Goal: Complete application form: Complete application form

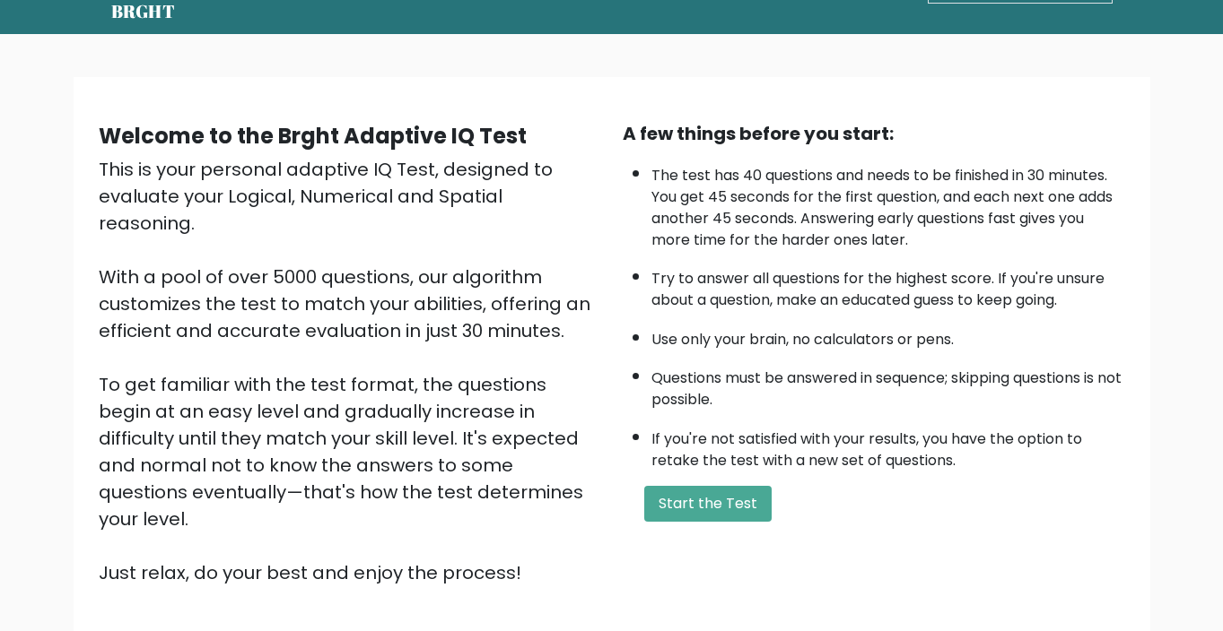
scroll to position [66, 0]
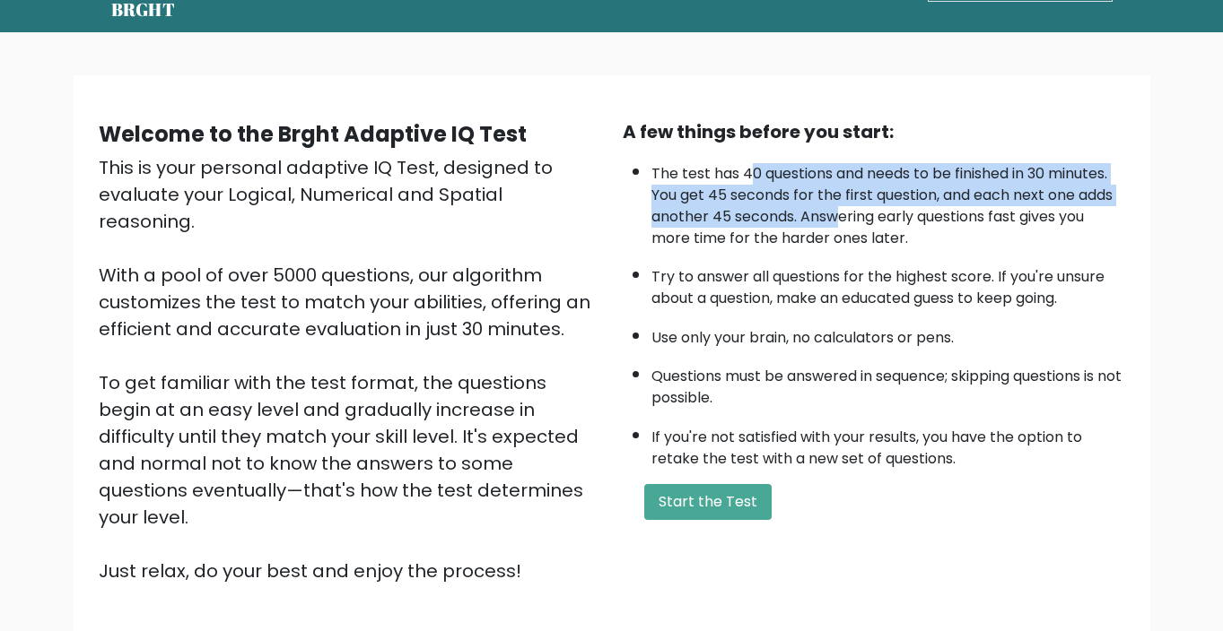
drag, startPoint x: 753, startPoint y: 171, endPoint x: 836, endPoint y: 226, distance: 99.8
click at [836, 226] on li "The test has 40 questions and needs to be finished in 30 minutes. You get 45 se…" at bounding box center [888, 201] width 474 height 95
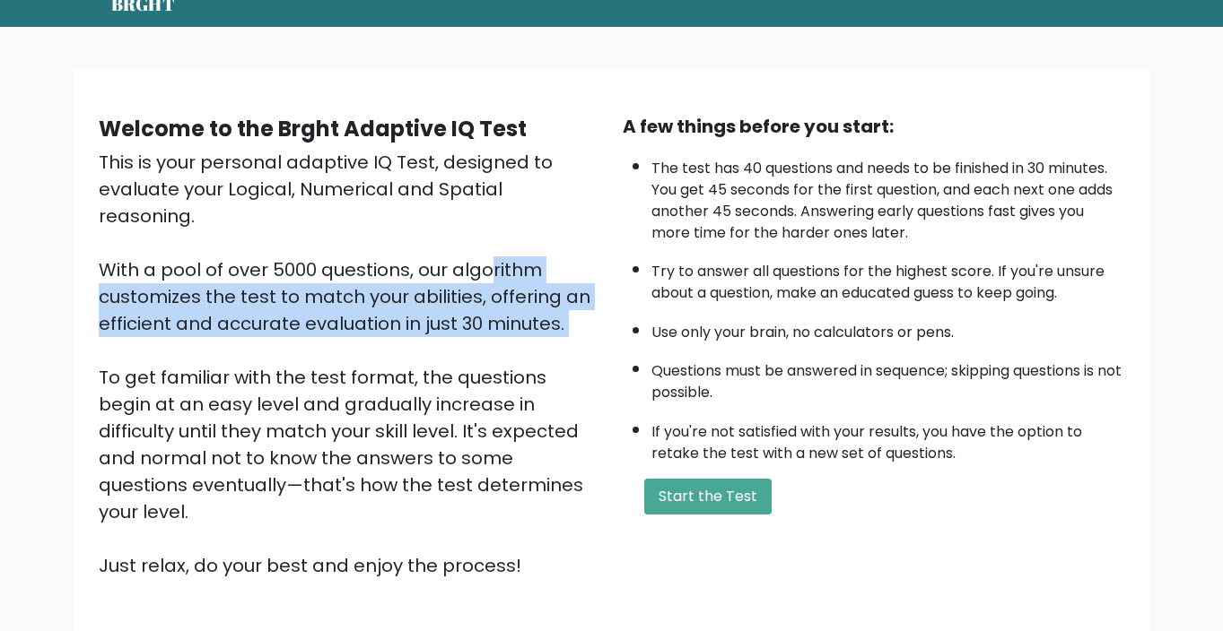
drag, startPoint x: 305, startPoint y: 244, endPoint x: 398, endPoint y: 329, distance: 126.4
click at [398, 329] on div "This is your personal adaptive IQ Test, designed to evaluate your Logical, Nume…" at bounding box center [350, 364] width 502 height 431
drag, startPoint x: 213, startPoint y: 460, endPoint x: 294, endPoint y: 460, distance: 80.7
click at [294, 460] on div "This is your personal adaptive IQ Test, designed to evaluate your Logical, Nume…" at bounding box center [350, 364] width 502 height 431
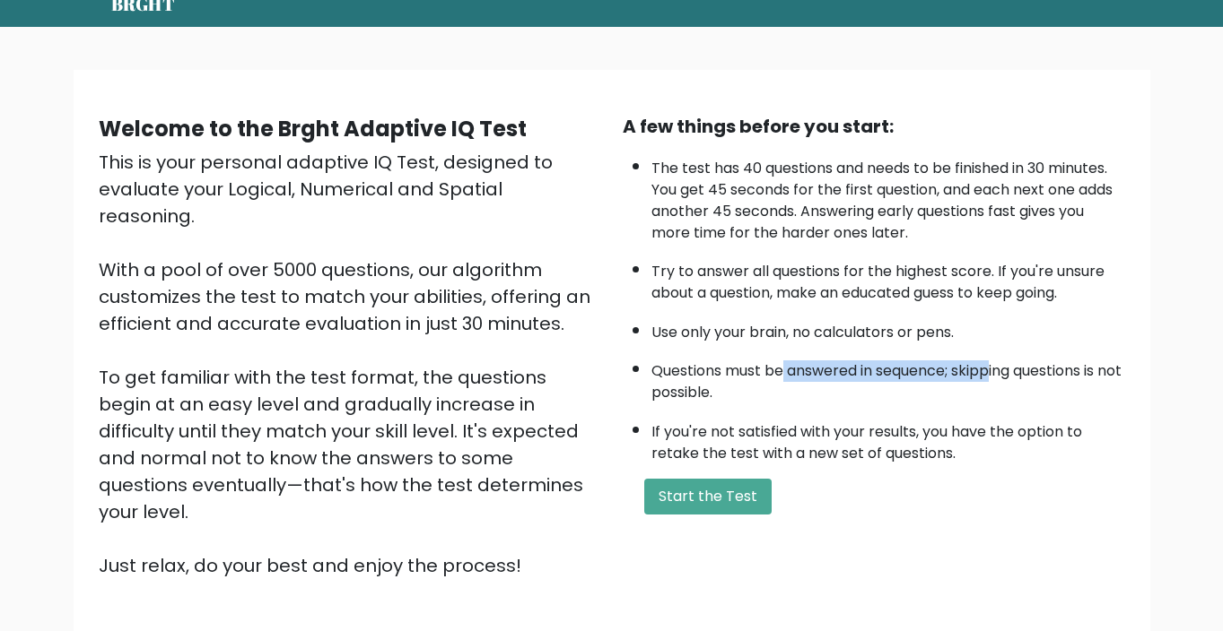
drag, startPoint x: 786, startPoint y: 371, endPoint x: 993, endPoint y: 370, distance: 207.2
click at [994, 370] on li "Questions must be answered in sequence; skipping questions is not possible." at bounding box center [888, 378] width 474 height 52
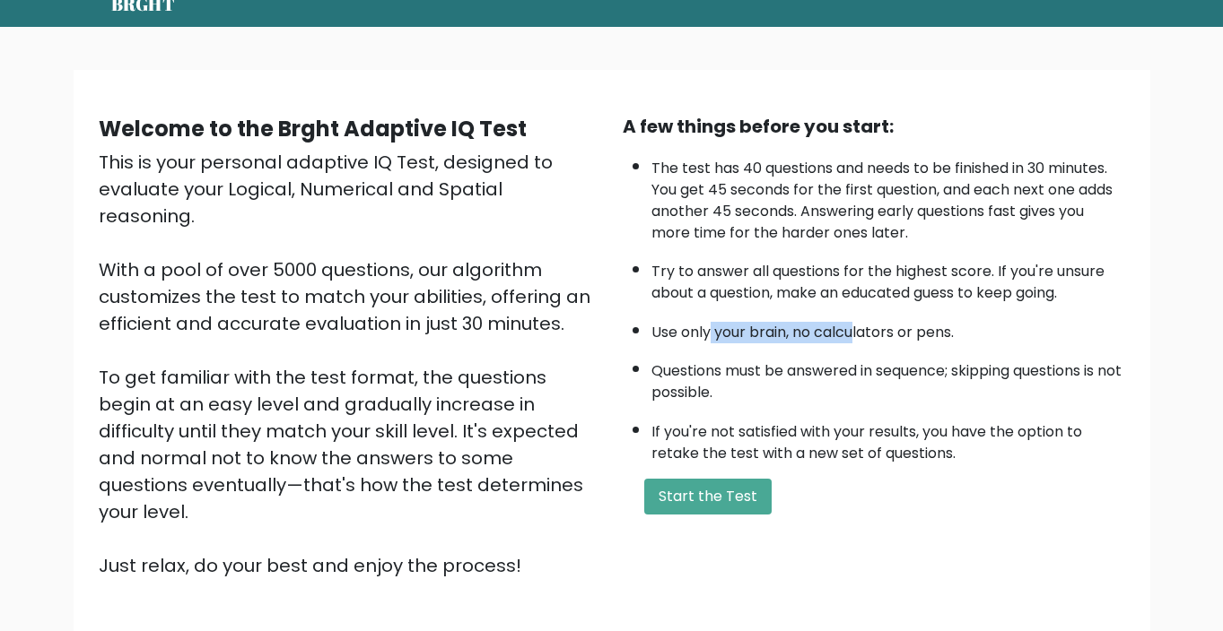
drag, startPoint x: 757, startPoint y: 326, endPoint x: 863, endPoint y: 327, distance: 105.9
click at [861, 327] on li "Use only your brain, no calculators or pens." at bounding box center [888, 328] width 474 height 30
click at [729, 504] on button "Start the Test" at bounding box center [707, 497] width 127 height 36
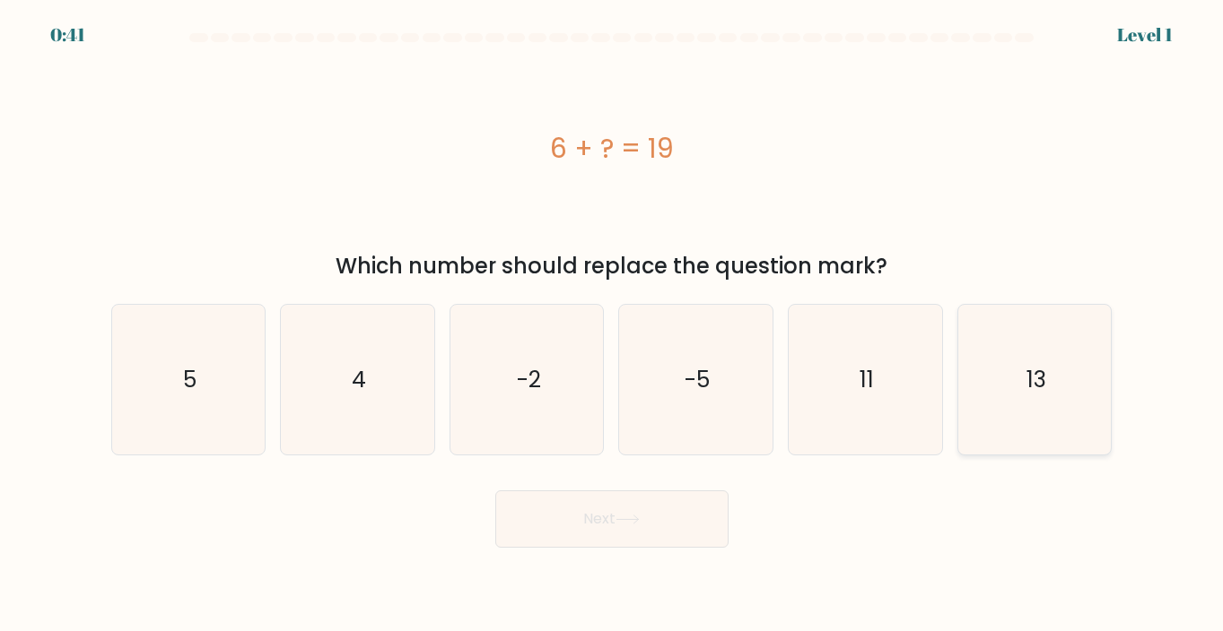
click at [1070, 356] on icon "13" at bounding box center [1035, 380] width 150 height 150
click at [613, 325] on input "f. 13" at bounding box center [612, 320] width 1 height 9
radio input "true"
click at [662, 512] on button "Next" at bounding box center [611, 519] width 233 height 57
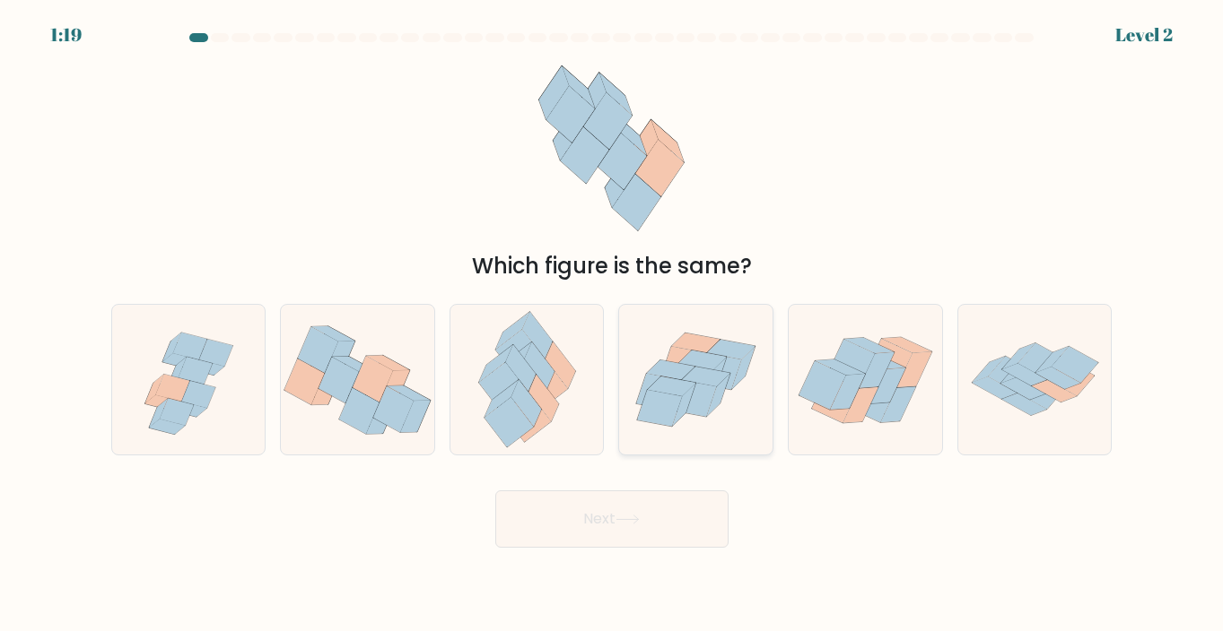
click at [704, 373] on icon at bounding box center [706, 377] width 48 height 20
click at [613, 325] on input "d." at bounding box center [612, 320] width 1 height 9
radio input "true"
click at [634, 512] on button "Next" at bounding box center [611, 519] width 233 height 57
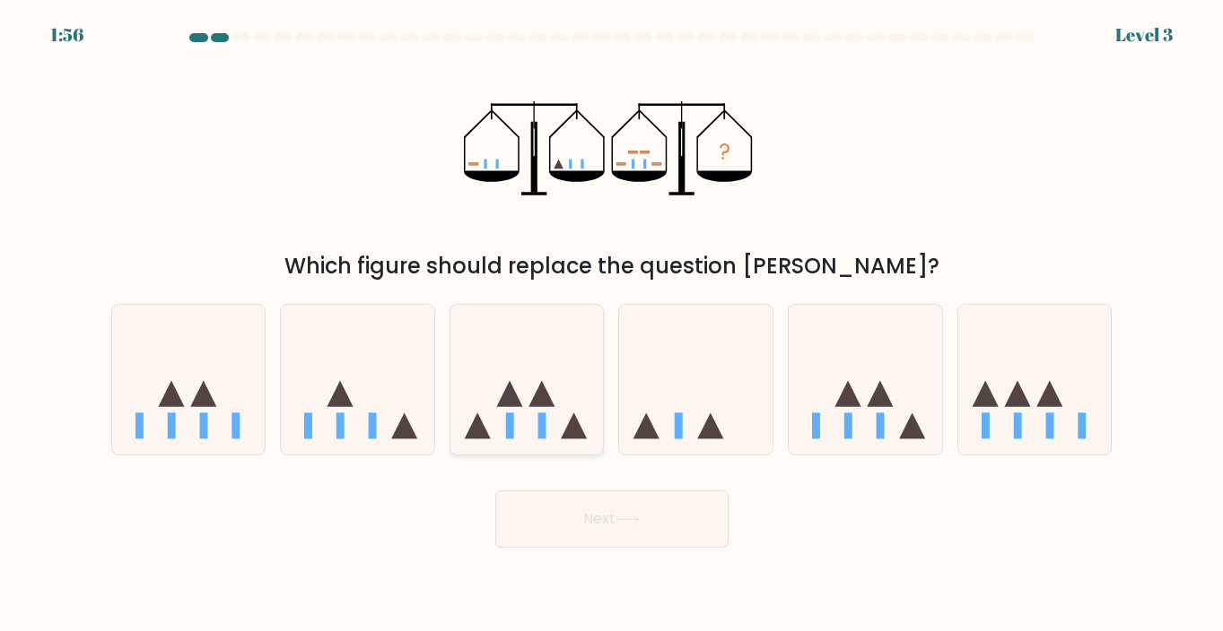
click at [553, 390] on icon at bounding box center [526, 380] width 153 height 126
click at [612, 325] on input "c." at bounding box center [612, 320] width 1 height 9
radio input "true"
click at [609, 499] on button "Next" at bounding box center [611, 519] width 233 height 57
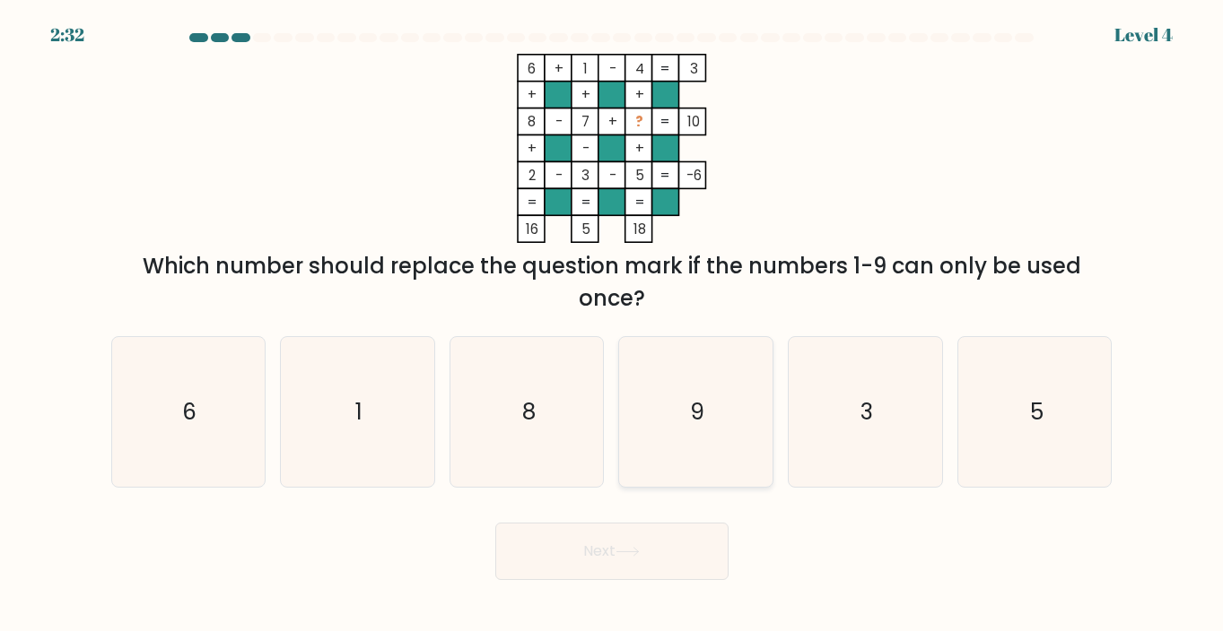
click at [723, 397] on icon "9" at bounding box center [696, 412] width 150 height 150
click at [613, 325] on input "d. 9" at bounding box center [612, 320] width 1 height 9
radio input "true"
click at [637, 559] on button "Next" at bounding box center [611, 551] width 233 height 57
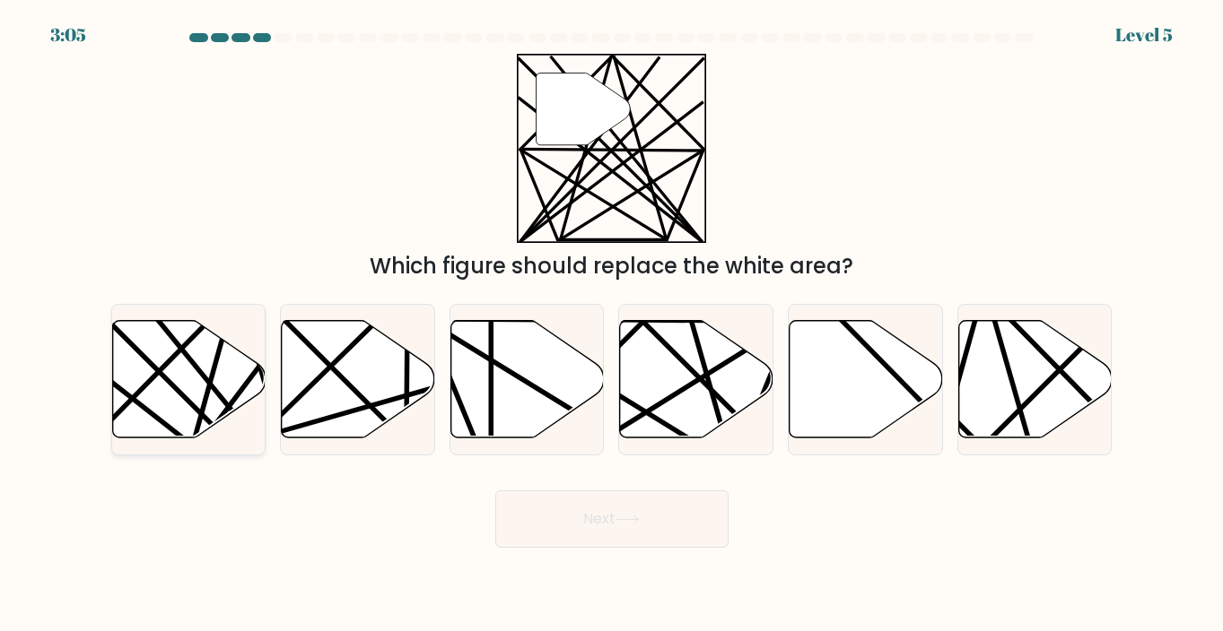
click at [145, 359] on line at bounding box center [233, 446] width 300 height 300
click at [612, 325] on input "a." at bounding box center [612, 320] width 1 height 9
radio input "true"
click at [588, 495] on button "Next" at bounding box center [611, 519] width 233 height 57
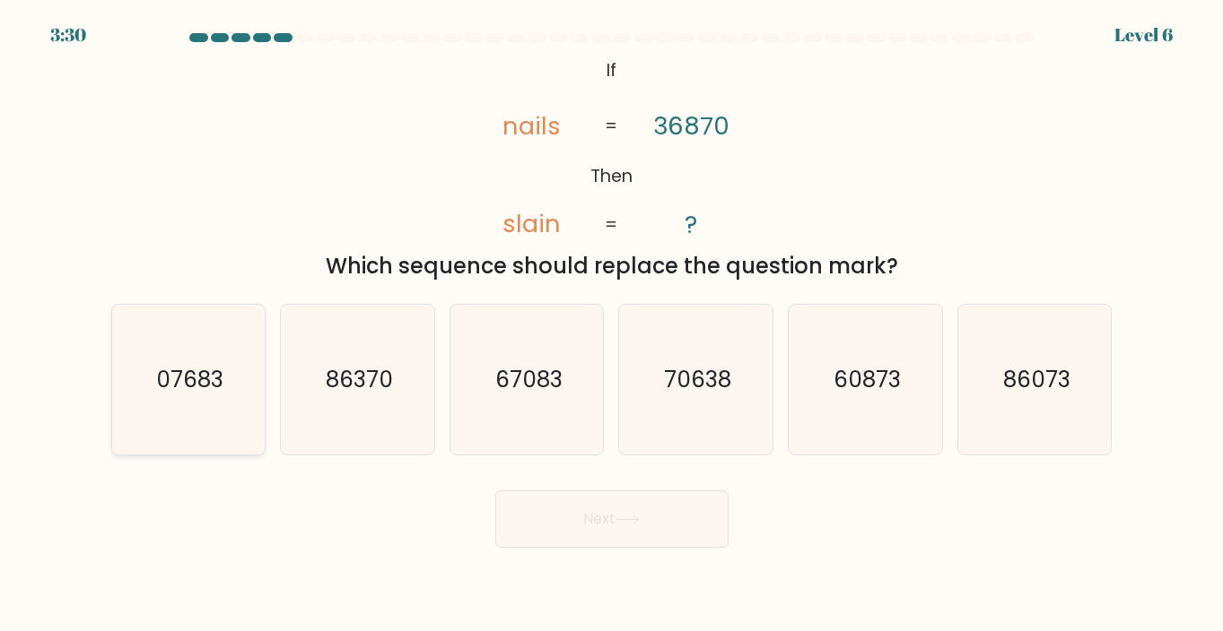
click at [205, 391] on text "07683" at bounding box center [189, 379] width 67 height 31
click at [612, 325] on input "a. 07683" at bounding box center [612, 320] width 1 height 9
radio input "true"
click at [692, 521] on button "Next" at bounding box center [611, 519] width 233 height 57
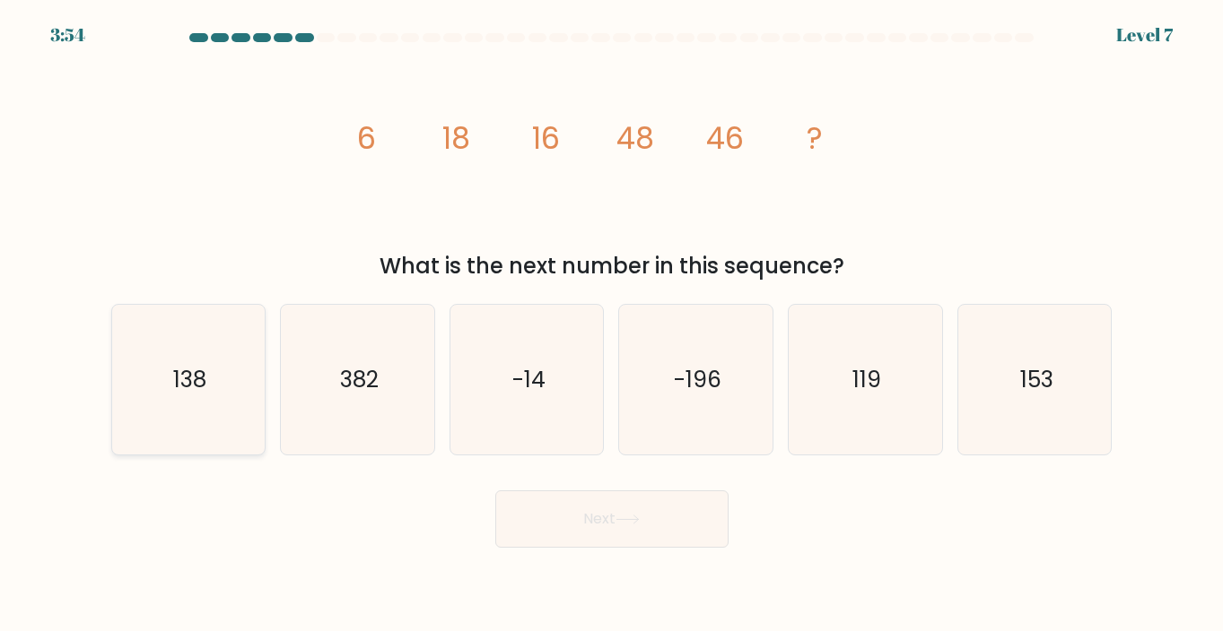
click at [182, 382] on text "138" at bounding box center [189, 379] width 33 height 31
click at [612, 325] on input "a. 138" at bounding box center [612, 320] width 1 height 9
radio input "true"
click at [611, 506] on button "Next" at bounding box center [611, 519] width 233 height 57
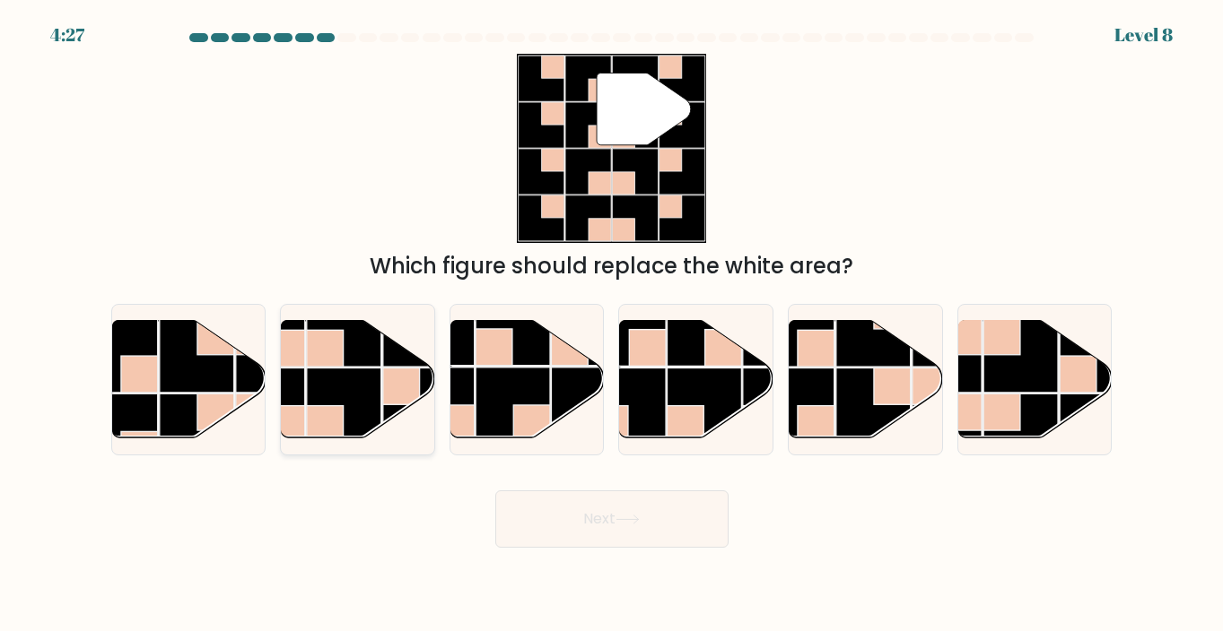
click at [326, 361] on rect at bounding box center [325, 348] width 37 height 37
click at [612, 325] on input "b." at bounding box center [612, 320] width 1 height 9
radio input "true"
click at [627, 504] on button "Next" at bounding box center [611, 519] width 233 height 57
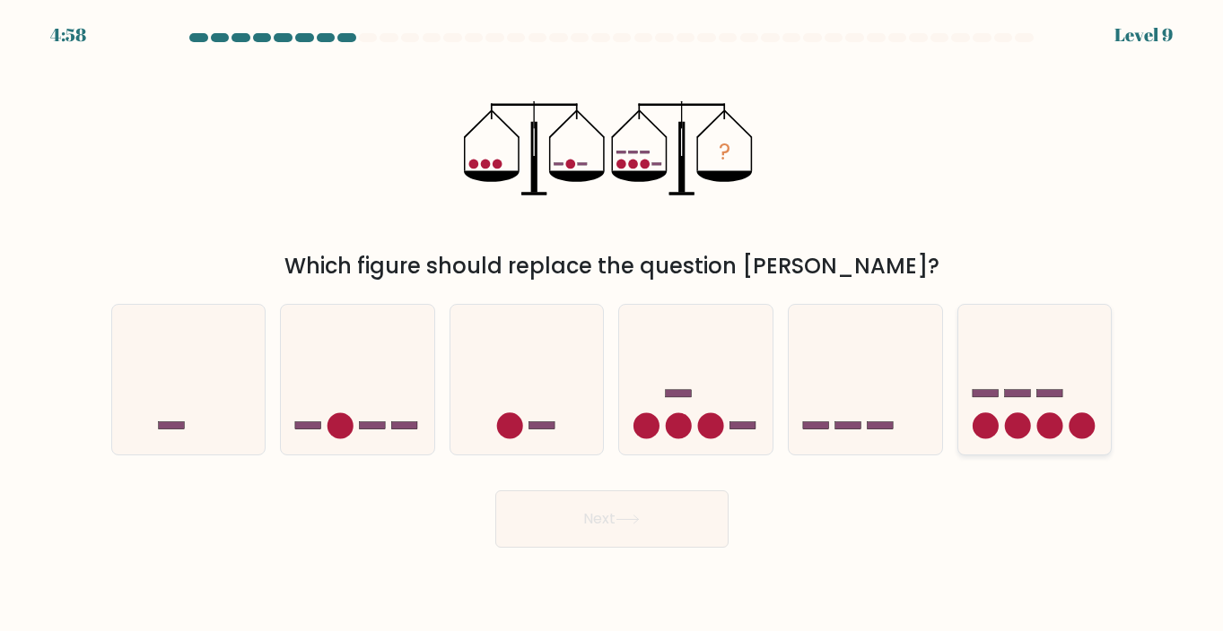
click at [1072, 397] on icon at bounding box center [1034, 380] width 153 height 126
click at [613, 325] on input "f." at bounding box center [612, 320] width 1 height 9
radio input "true"
click at [701, 523] on button "Next" at bounding box center [611, 519] width 233 height 57
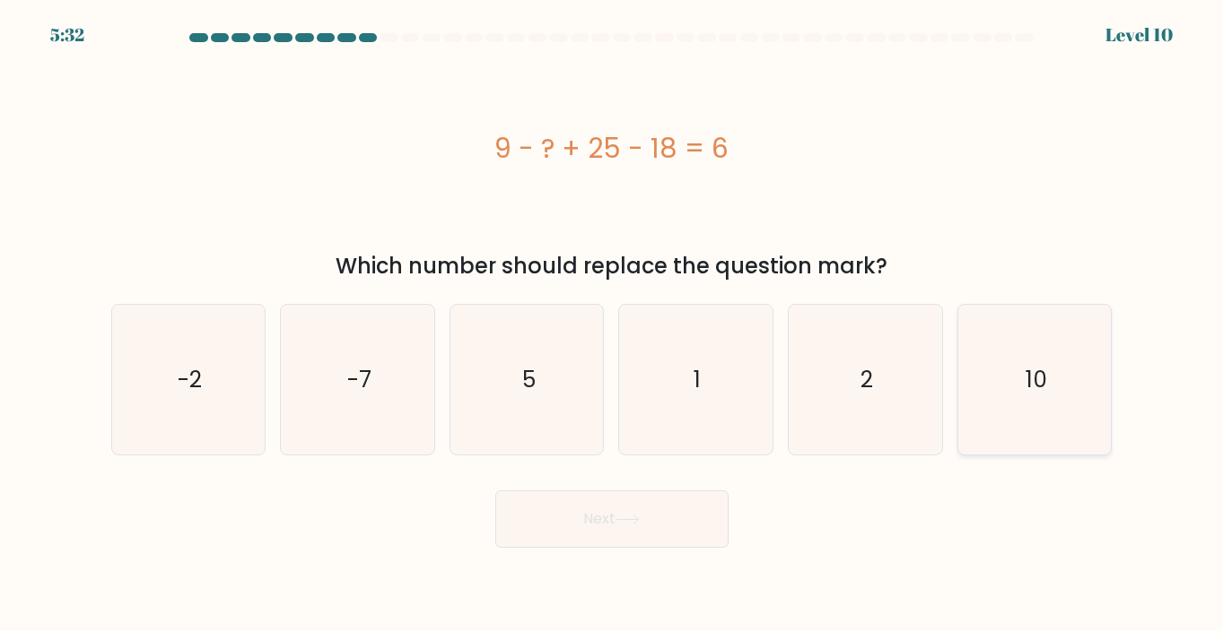
click at [984, 414] on icon "10" at bounding box center [1035, 380] width 150 height 150
click at [613, 325] on input "f. 10" at bounding box center [612, 320] width 1 height 9
radio input "true"
click at [677, 526] on button "Next" at bounding box center [611, 519] width 233 height 57
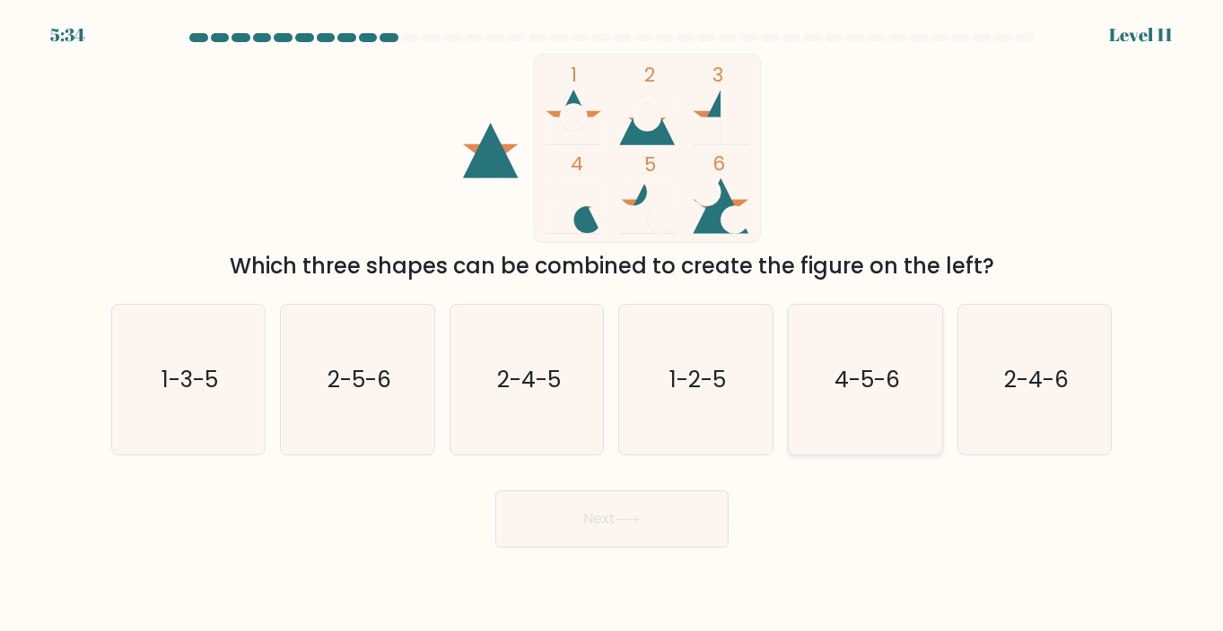
click at [870, 391] on text "4-5-6" at bounding box center [866, 379] width 65 height 31
click at [613, 325] on input "e. 4-5-6" at bounding box center [612, 320] width 1 height 9
radio input "true"
click at [621, 511] on button "Next" at bounding box center [611, 519] width 233 height 57
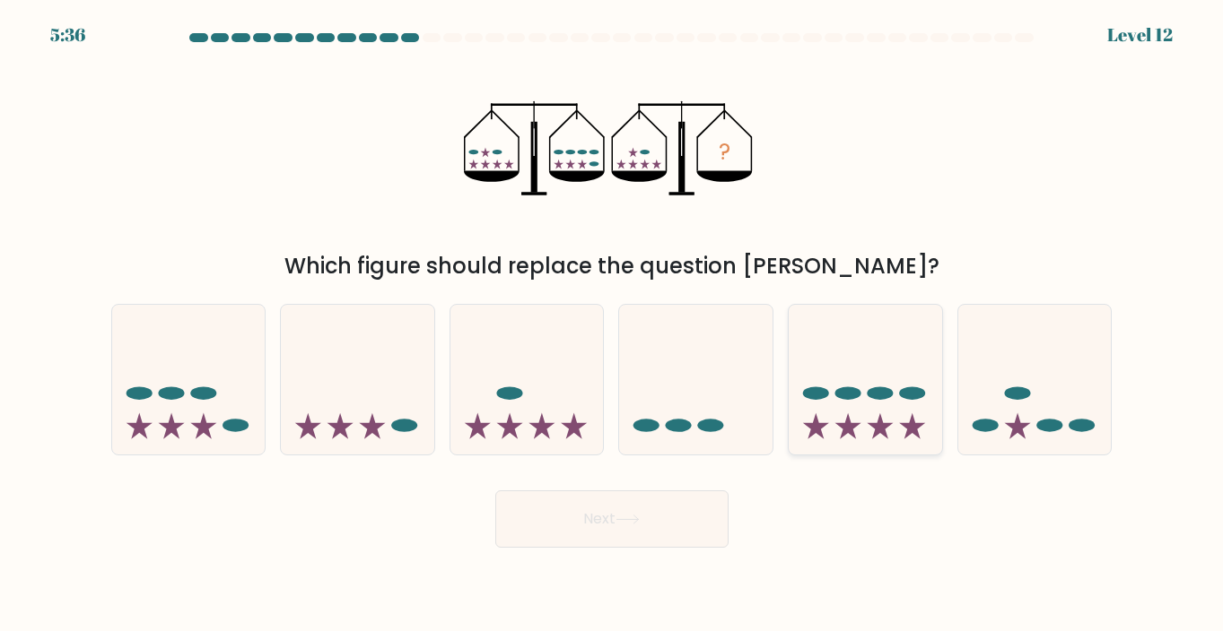
click at [842, 429] on icon at bounding box center [864, 380] width 153 height 126
click at [613, 325] on input "e." at bounding box center [612, 320] width 1 height 9
radio input "true"
click at [642, 514] on button "Next" at bounding box center [611, 519] width 233 height 57
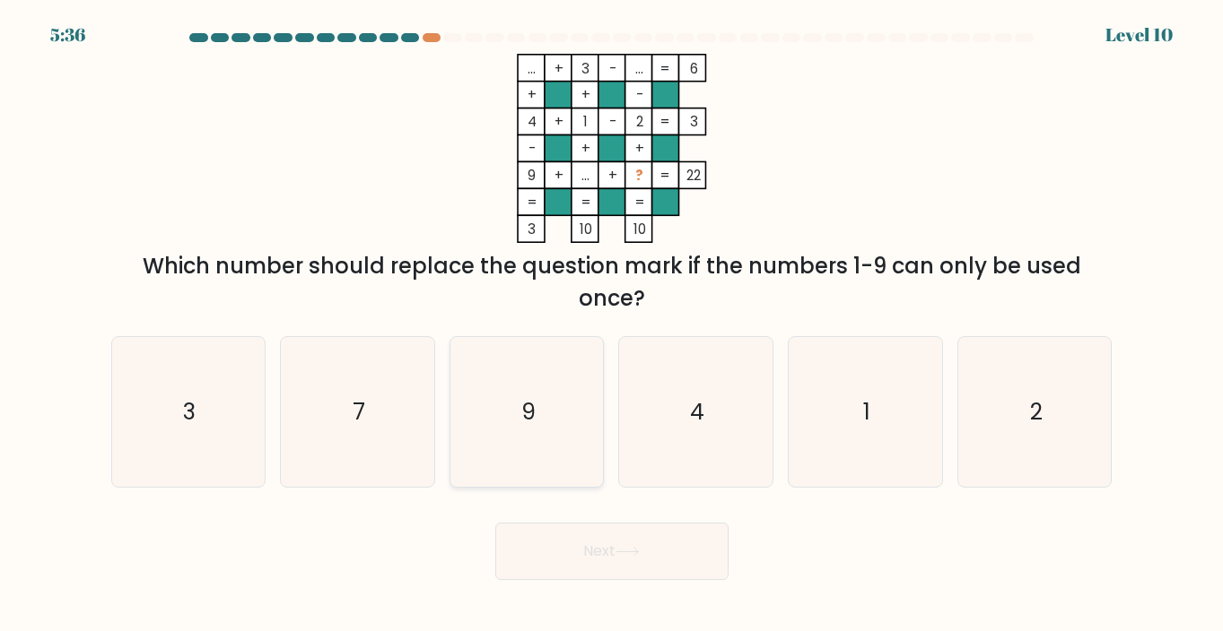
click at [474, 405] on icon "9" at bounding box center [527, 412] width 150 height 150
click at [612, 325] on input "c. 9" at bounding box center [612, 320] width 1 height 9
radio input "true"
click at [596, 554] on button "Next" at bounding box center [611, 551] width 233 height 57
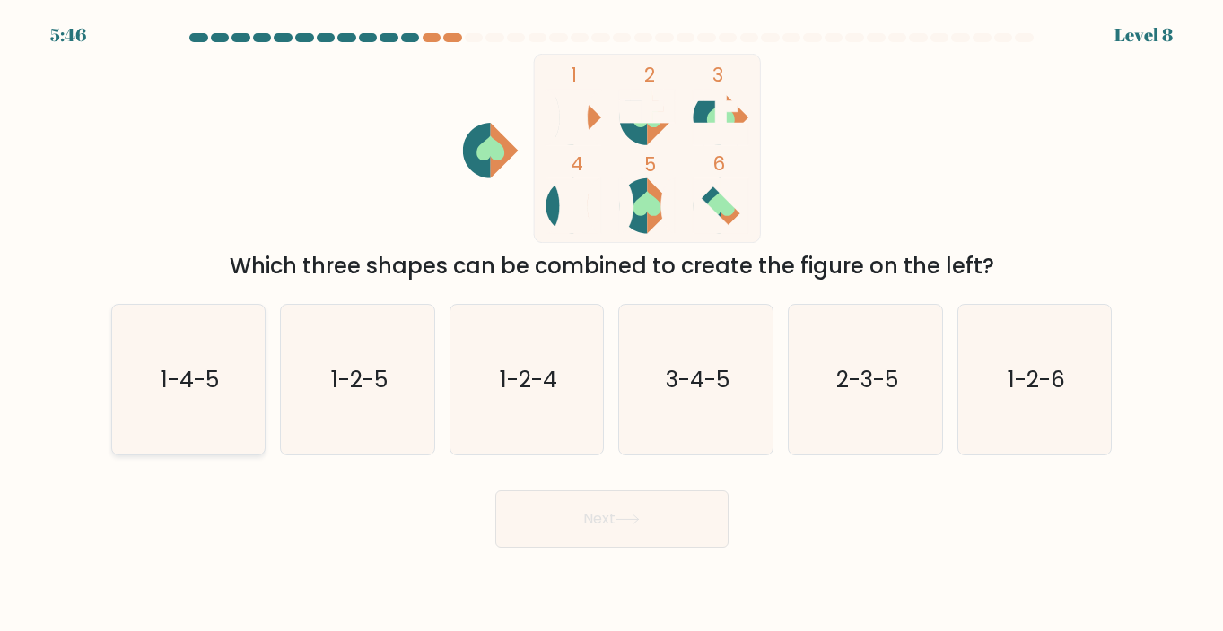
click at [179, 380] on text "1-4-5" at bounding box center [190, 379] width 58 height 31
click at [612, 325] on input "a. 1-4-5" at bounding box center [612, 320] width 1 height 9
radio input "true"
click at [660, 524] on button "Next" at bounding box center [611, 519] width 233 height 57
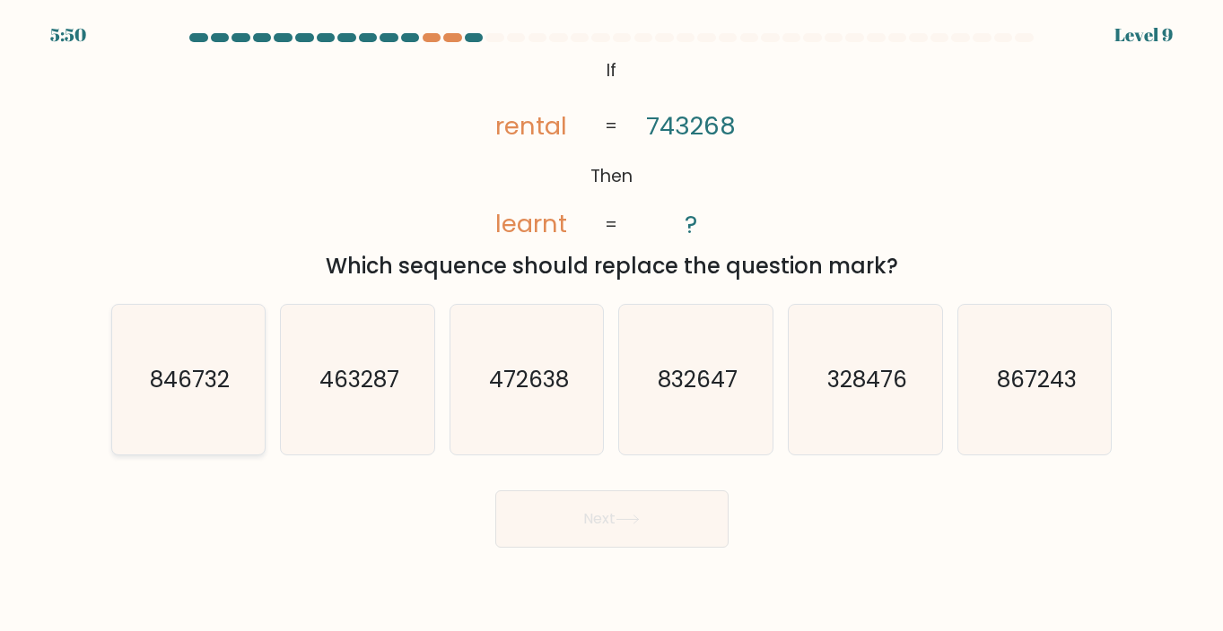
click at [184, 383] on text "846732" at bounding box center [190, 379] width 80 height 31
click at [612, 325] on input "a. 846732" at bounding box center [612, 320] width 1 height 9
radio input "true"
click at [655, 514] on button "Next" at bounding box center [611, 519] width 233 height 57
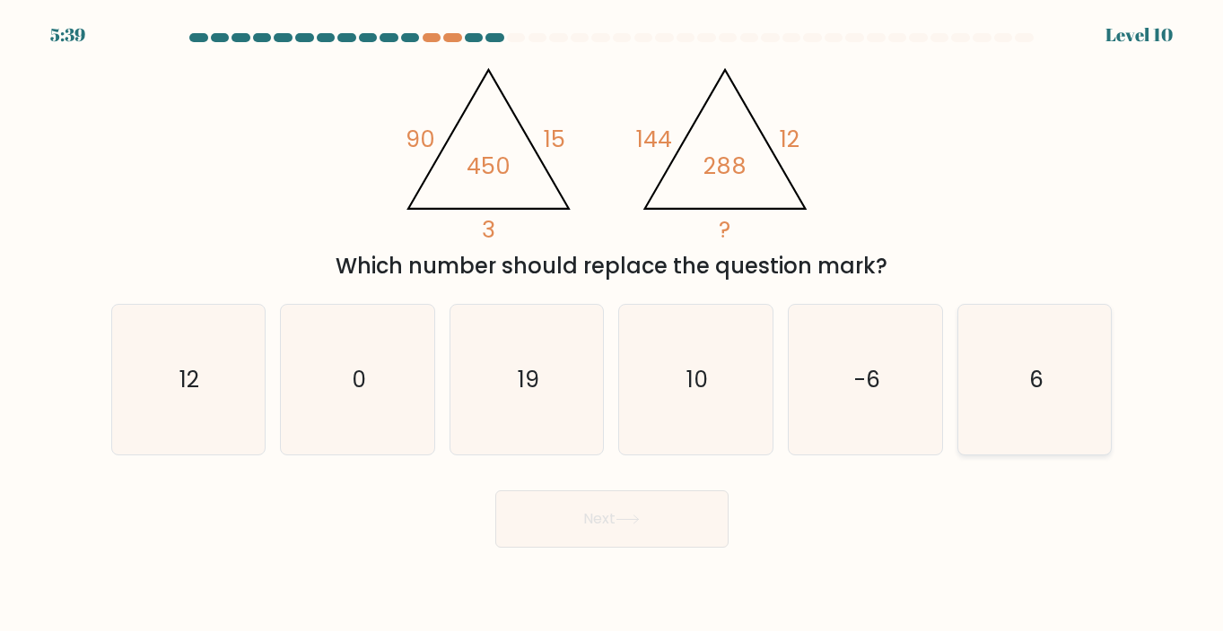
click at [1099, 331] on icon "6" at bounding box center [1035, 380] width 150 height 150
click at [613, 325] on input "f. 6" at bounding box center [612, 320] width 1 height 9
radio input "true"
click at [682, 527] on button "Next" at bounding box center [611, 519] width 233 height 57
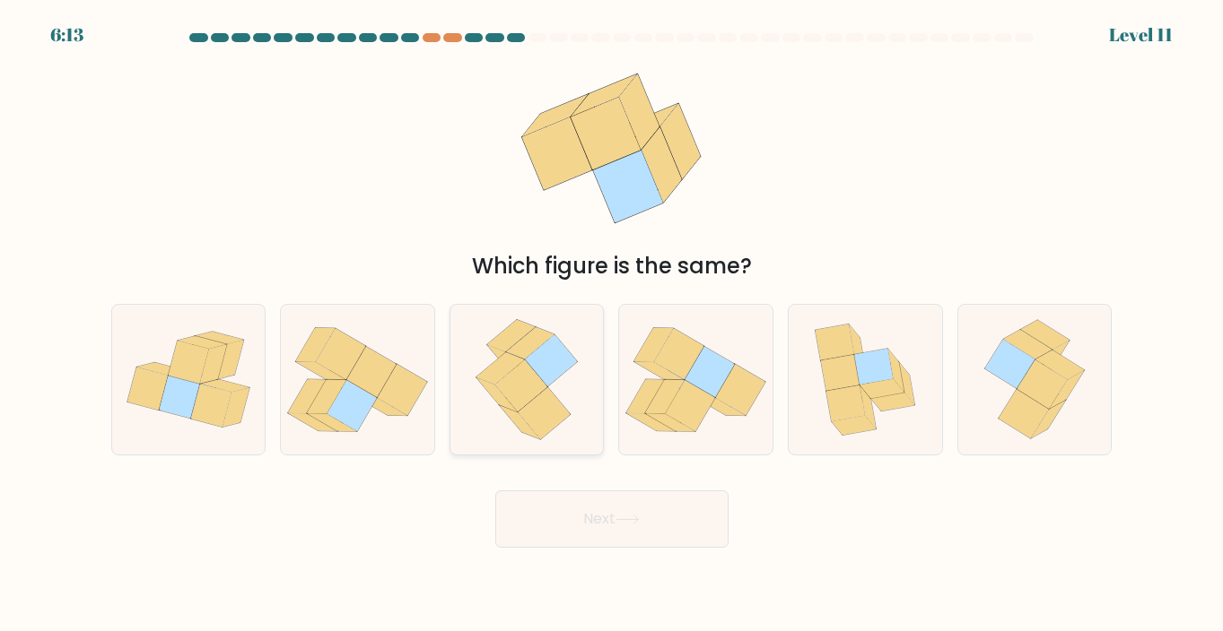
click at [552, 390] on icon at bounding box center [526, 380] width 120 height 150
click at [612, 325] on input "c." at bounding box center [612, 320] width 1 height 9
radio input "true"
click at [1035, 361] on icon at bounding box center [1041, 385] width 50 height 49
click at [613, 325] on input "f." at bounding box center [612, 320] width 1 height 9
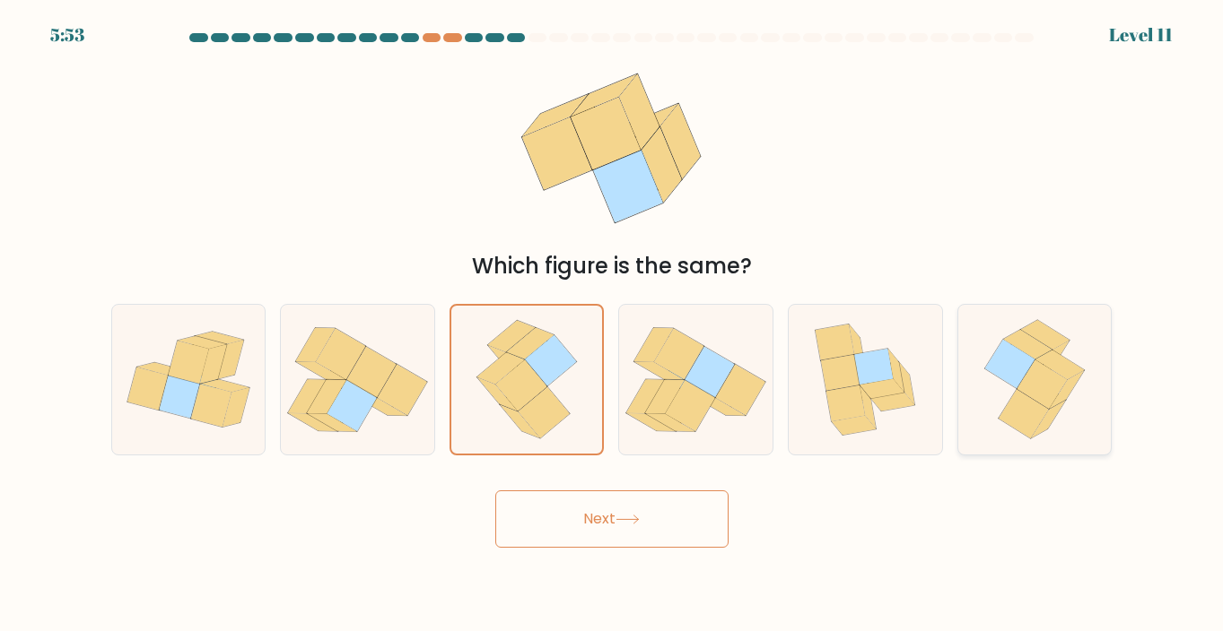
radio input "true"
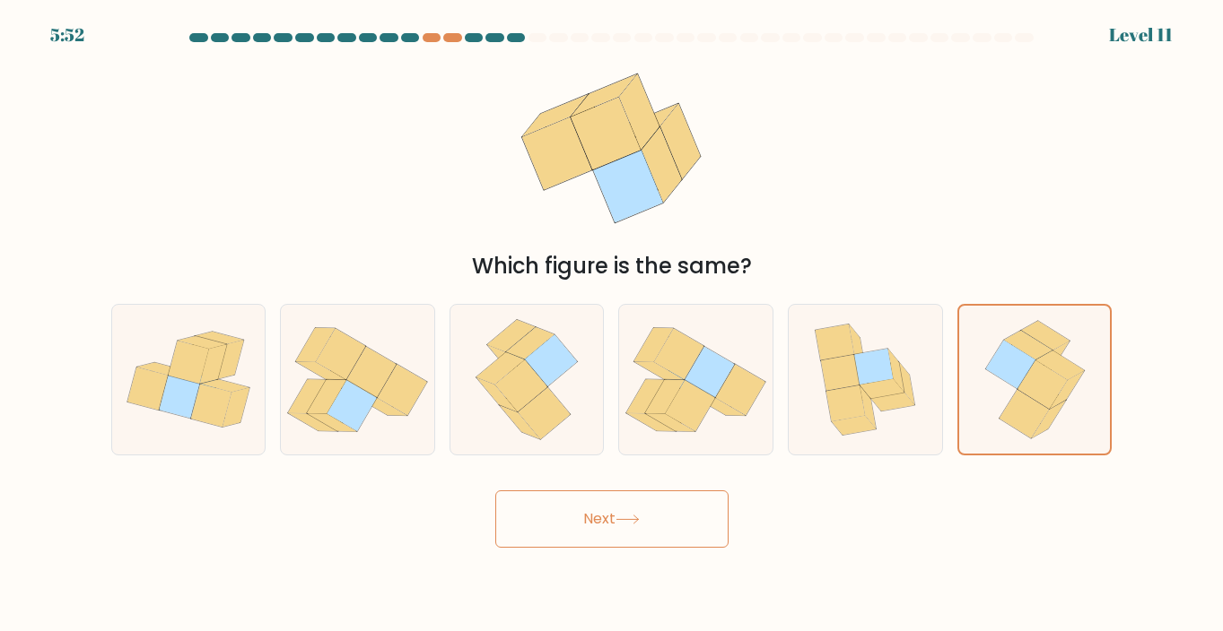
click at [600, 517] on button "Next" at bounding box center [611, 519] width 233 height 57
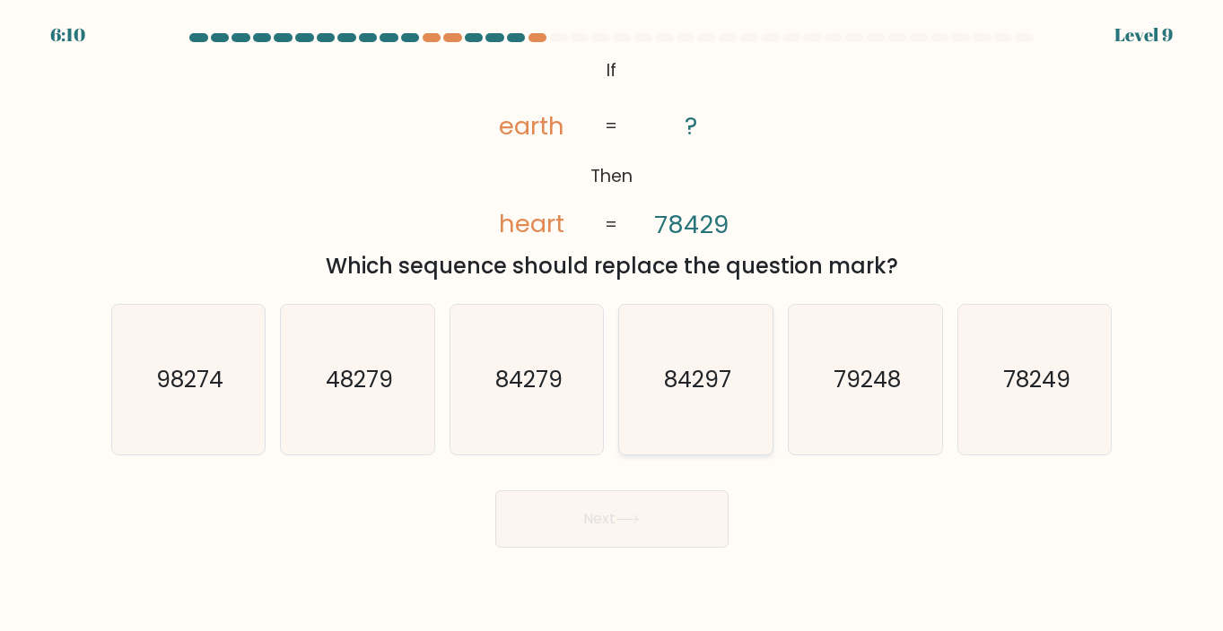
click at [680, 385] on text "84297" at bounding box center [697, 379] width 67 height 31
click at [613, 325] on input "d. 84297" at bounding box center [612, 320] width 1 height 9
radio input "true"
click at [637, 518] on icon at bounding box center [627, 520] width 24 height 10
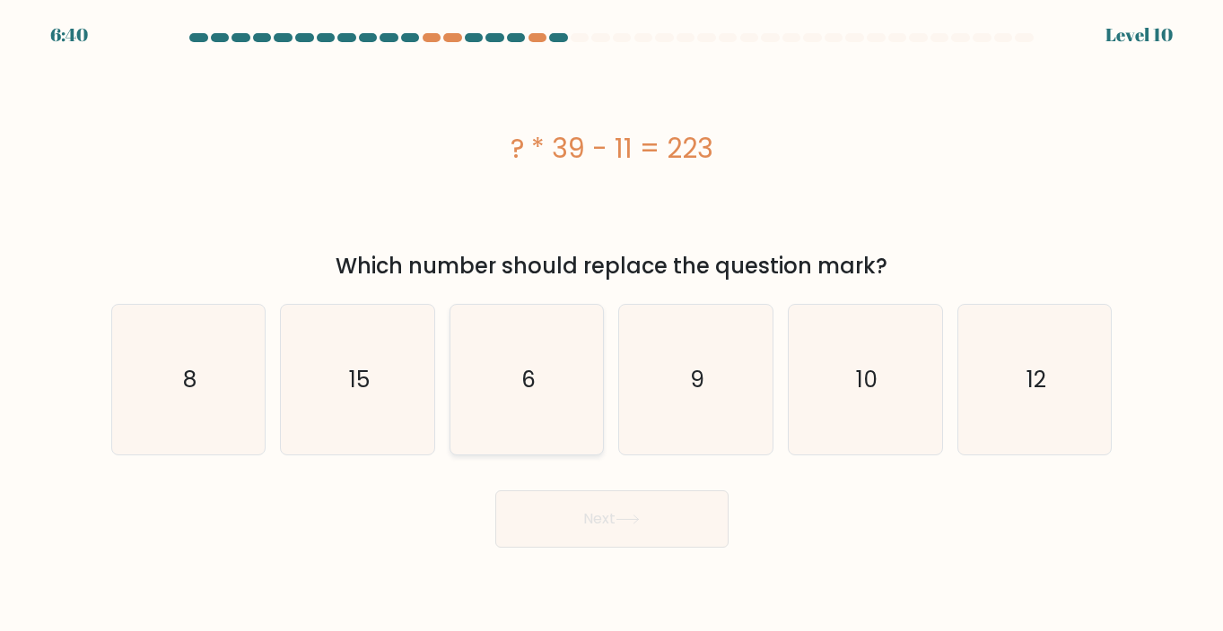
click at [518, 328] on icon "6" at bounding box center [527, 380] width 150 height 150
click at [612, 325] on input "c. 6" at bounding box center [612, 320] width 1 height 9
radio input "true"
click at [612, 524] on button "Next" at bounding box center [611, 519] width 233 height 57
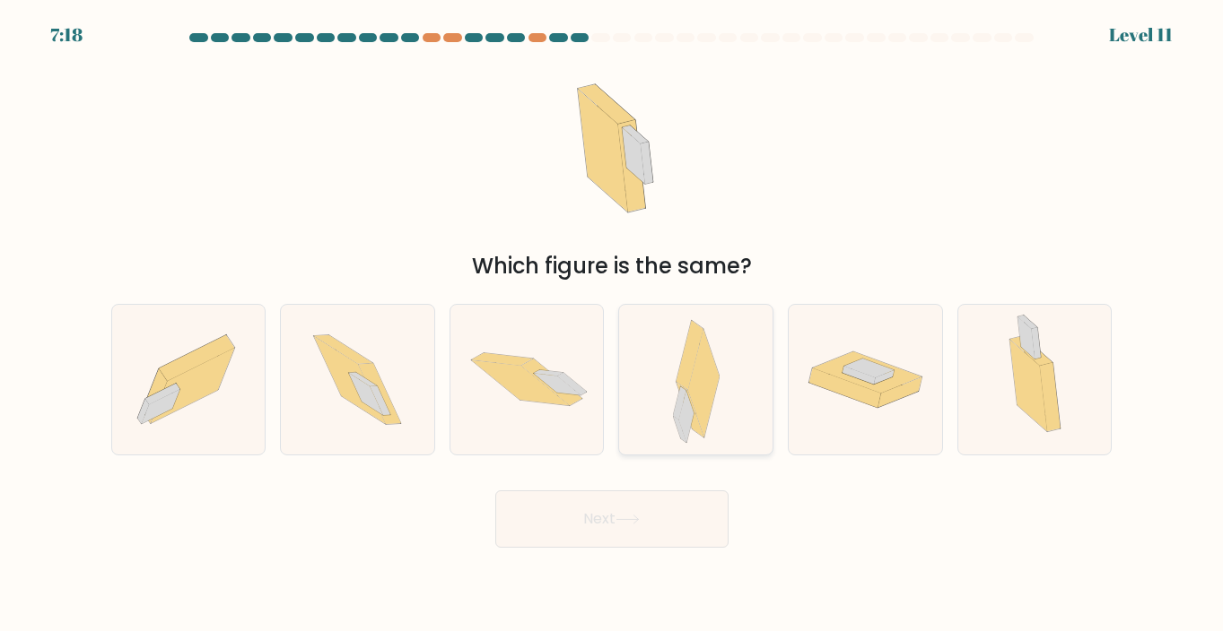
click at [675, 430] on icon at bounding box center [696, 380] width 47 height 150
click at [613, 325] on input "d." at bounding box center [612, 320] width 1 height 9
radio input "true"
click at [668, 519] on button "Next" at bounding box center [611, 519] width 233 height 57
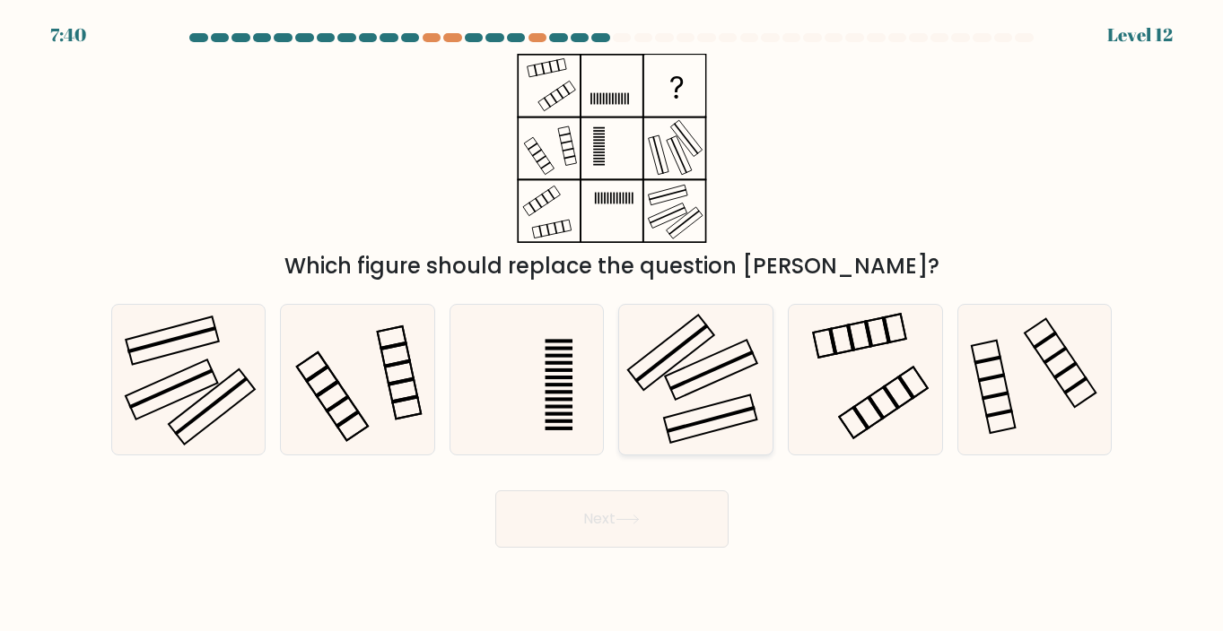
click at [735, 367] on icon at bounding box center [696, 380] width 150 height 150
click at [613, 325] on input "d." at bounding box center [612, 320] width 1 height 9
radio input "true"
click at [681, 546] on button "Next" at bounding box center [611, 519] width 233 height 57
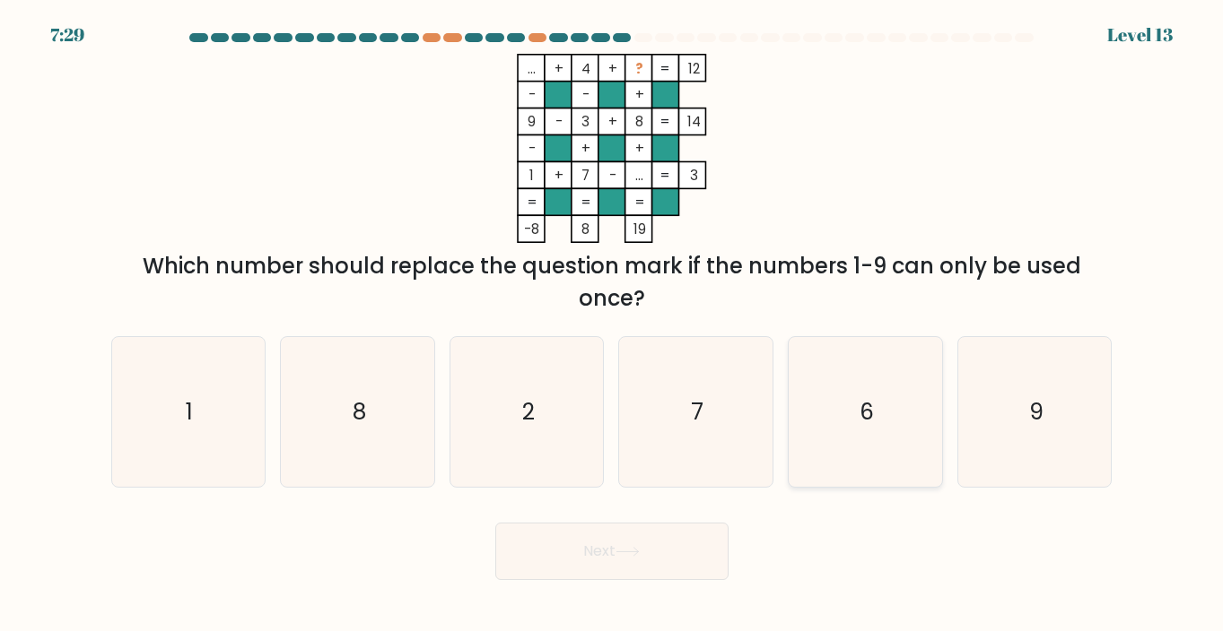
click at [894, 402] on icon "6" at bounding box center [865, 412] width 150 height 150
click at [613, 325] on input "e. 6" at bounding box center [612, 320] width 1 height 9
radio input "true"
click at [662, 566] on button "Next" at bounding box center [611, 551] width 233 height 57
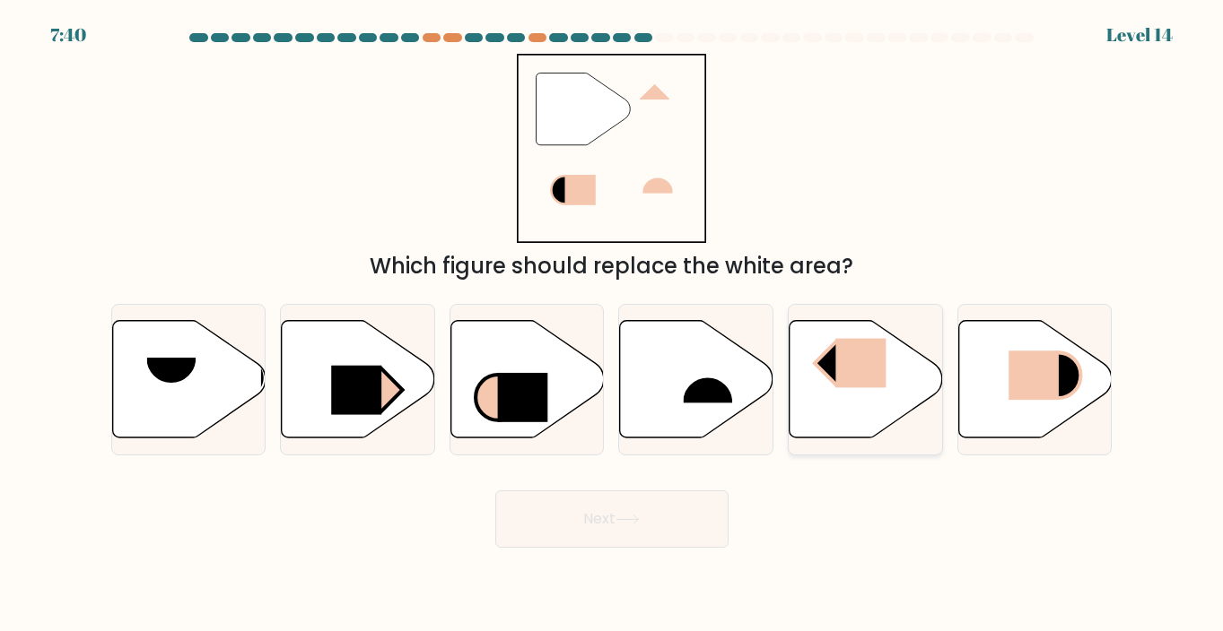
click at [835, 376] on rect at bounding box center [835, 364] width 43 height 44
click at [613, 325] on input "e." at bounding box center [612, 320] width 1 height 9
radio input "true"
click at [662, 517] on button "Next" at bounding box center [611, 519] width 233 height 57
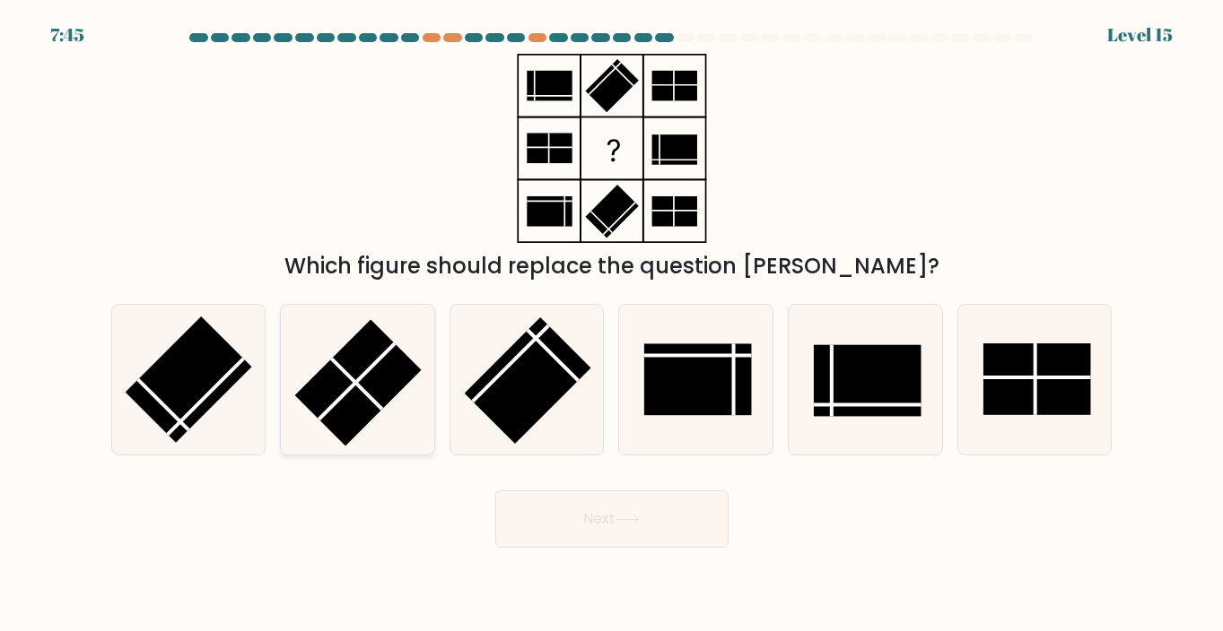
click at [395, 370] on rect at bounding box center [358, 383] width 126 height 126
click at [612, 325] on input "b." at bounding box center [612, 320] width 1 height 9
radio input "true"
click at [559, 501] on button "Next" at bounding box center [611, 519] width 233 height 57
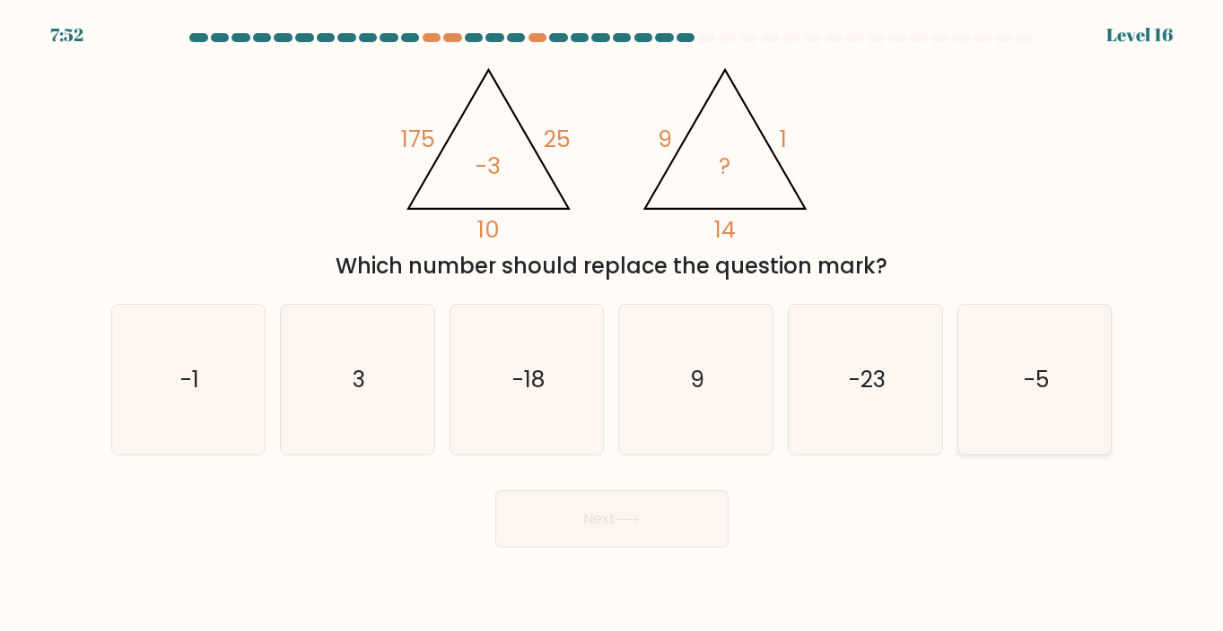
click at [982, 343] on icon "-5" at bounding box center [1035, 380] width 150 height 150
click at [613, 325] on input "f. -5" at bounding box center [612, 320] width 1 height 9
radio input "true"
click at [710, 518] on button "Next" at bounding box center [611, 519] width 233 height 57
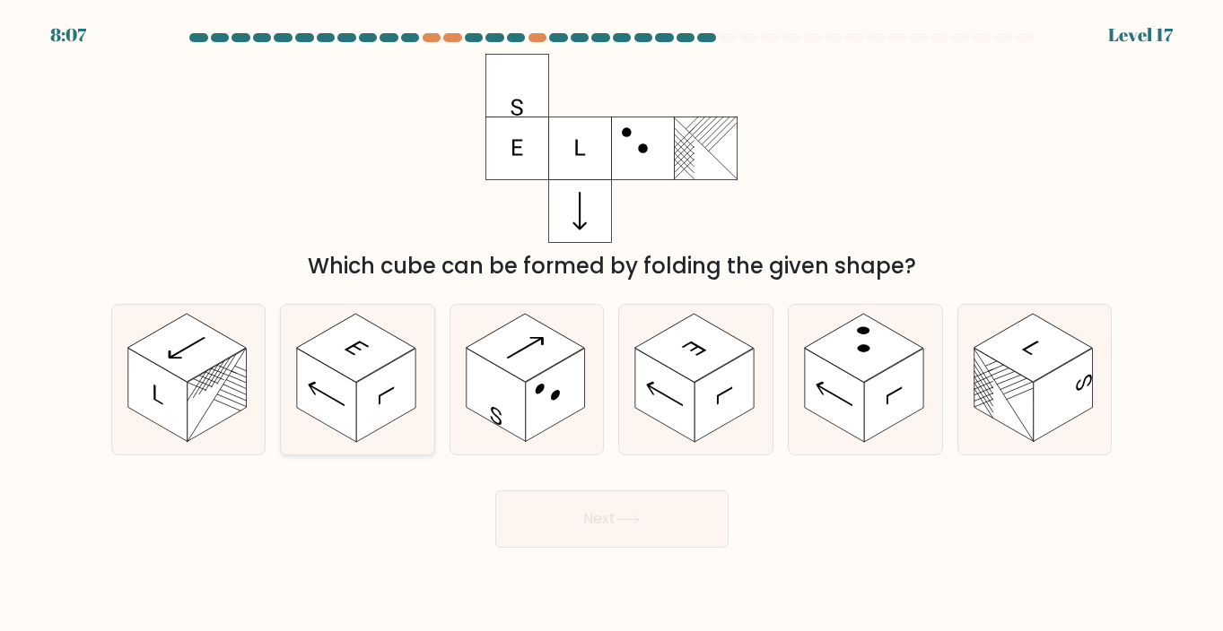
click at [382, 432] on icon at bounding box center [357, 380] width 153 height 150
click at [612, 325] on input "b." at bounding box center [612, 320] width 1 height 9
radio input "true"
click at [569, 517] on button "Next" at bounding box center [611, 519] width 233 height 57
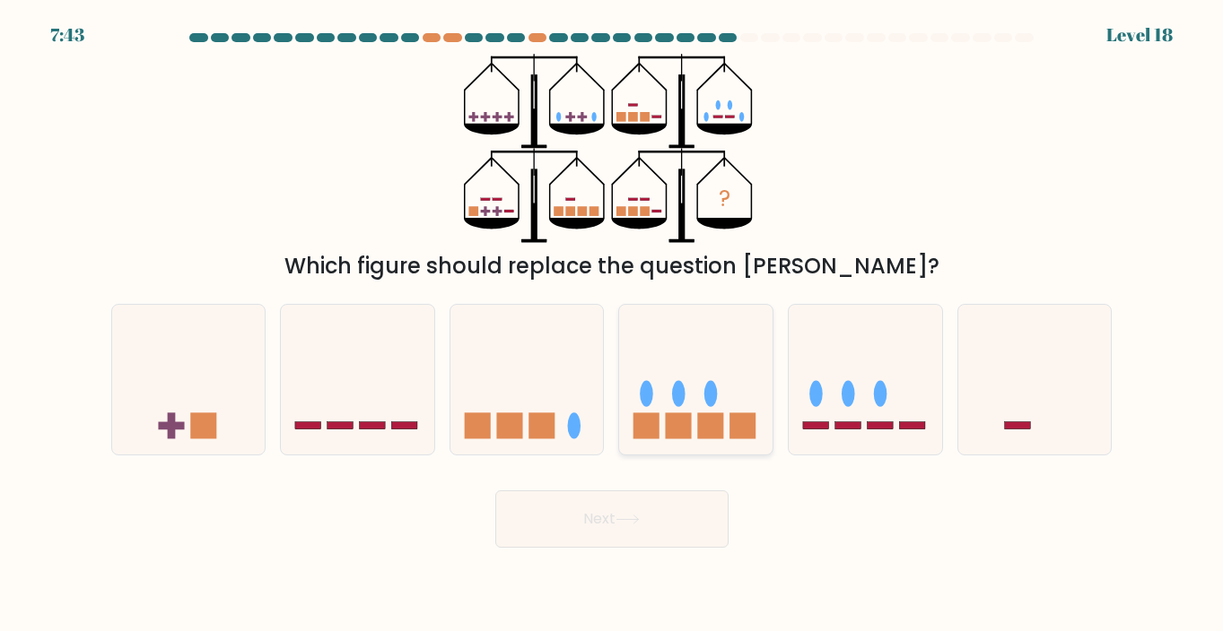
click at [640, 353] on icon at bounding box center [695, 380] width 153 height 126
click at [613, 325] on input "d." at bounding box center [612, 320] width 1 height 9
radio input "true"
click at [609, 531] on button "Next" at bounding box center [611, 519] width 233 height 57
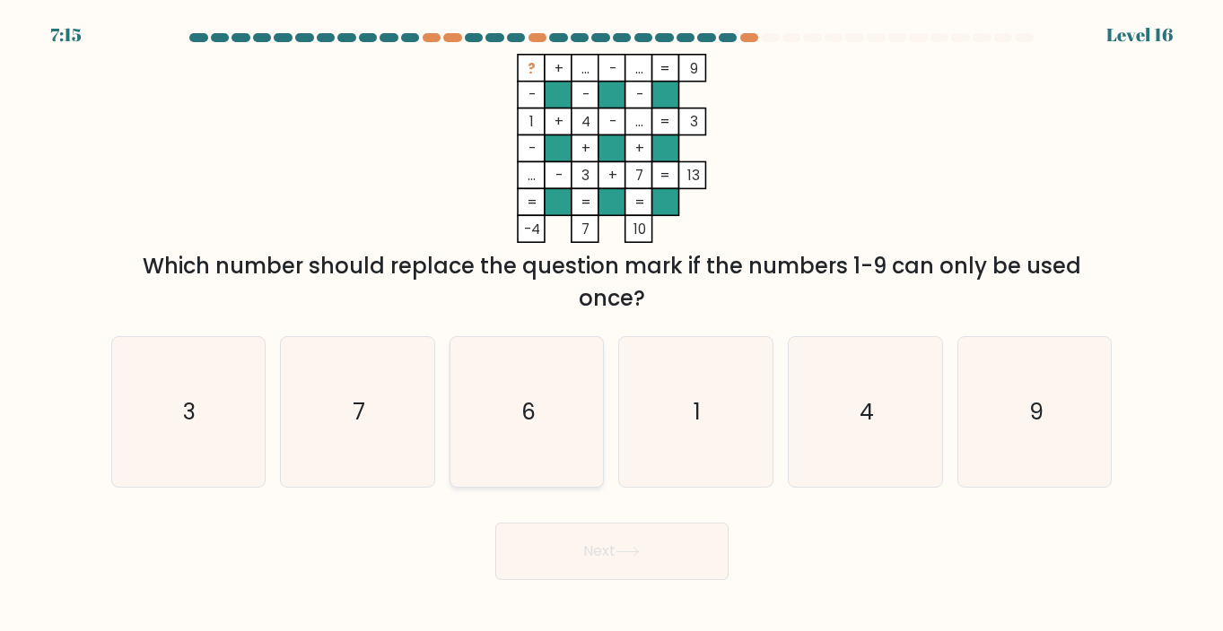
click at [536, 381] on icon "6" at bounding box center [527, 412] width 150 height 150
click at [612, 325] on input "c. 6" at bounding box center [612, 320] width 1 height 9
radio input "true"
click at [591, 552] on button "Next" at bounding box center [611, 551] width 233 height 57
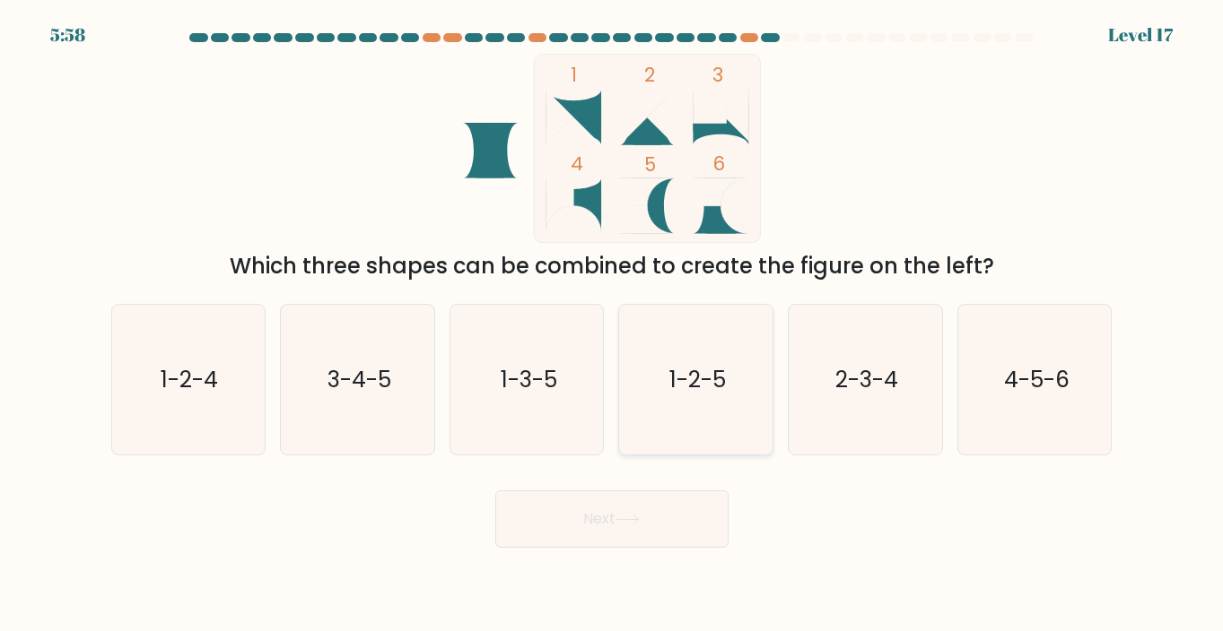
click at [708, 381] on text "1-2-5" at bounding box center [697, 379] width 57 height 31
click at [613, 325] on input "d. 1-2-5" at bounding box center [612, 320] width 1 height 9
radio input "true"
click at [677, 513] on button "Next" at bounding box center [611, 519] width 233 height 57
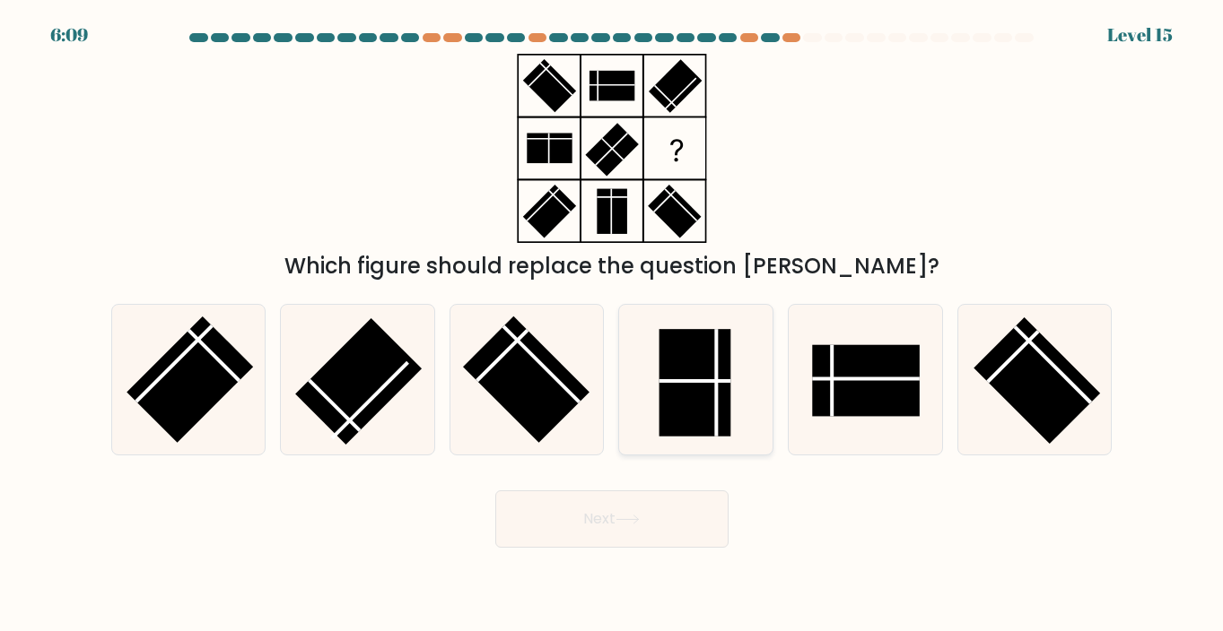
click at [679, 402] on rect at bounding box center [695, 383] width 72 height 108
click at [613, 325] on input "d." at bounding box center [612, 320] width 1 height 9
radio input "true"
click at [658, 518] on button "Next" at bounding box center [611, 519] width 233 height 57
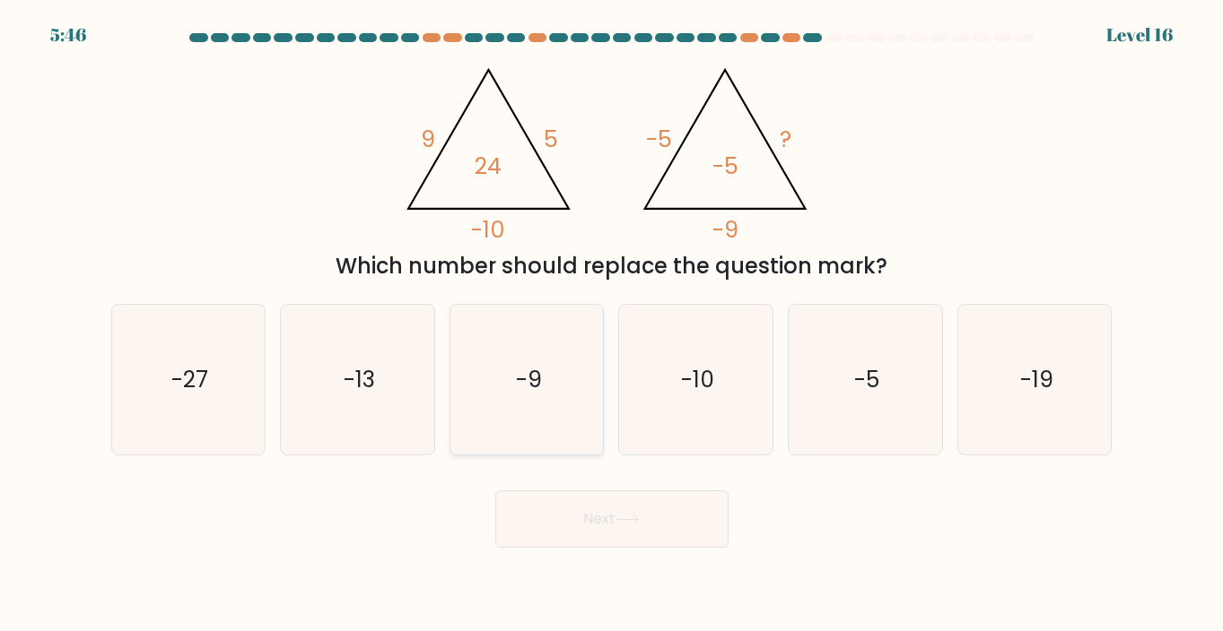
click at [552, 368] on icon "-9" at bounding box center [527, 380] width 150 height 150
click at [612, 325] on input "c. -9" at bounding box center [612, 320] width 1 height 9
radio input "true"
click at [600, 507] on button "Next" at bounding box center [611, 519] width 233 height 57
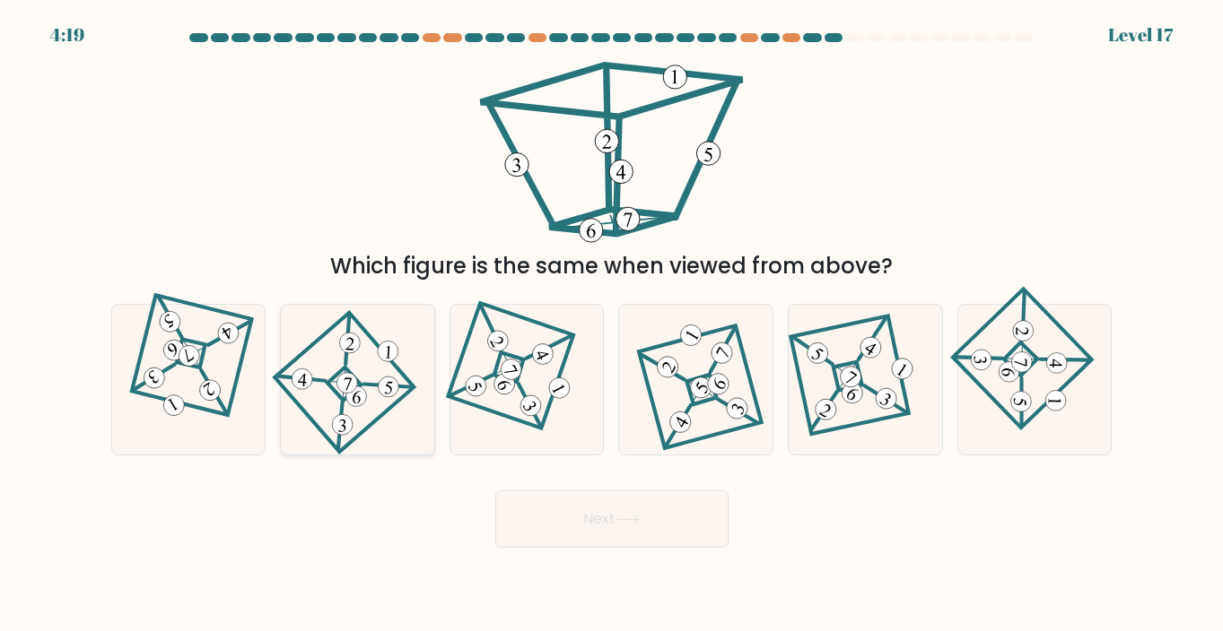
click at [366, 400] on 111 at bounding box center [356, 397] width 22 height 22
click at [612, 325] on input "b." at bounding box center [612, 320] width 1 height 9
radio input "true"
click at [573, 511] on button "Next" at bounding box center [611, 519] width 233 height 57
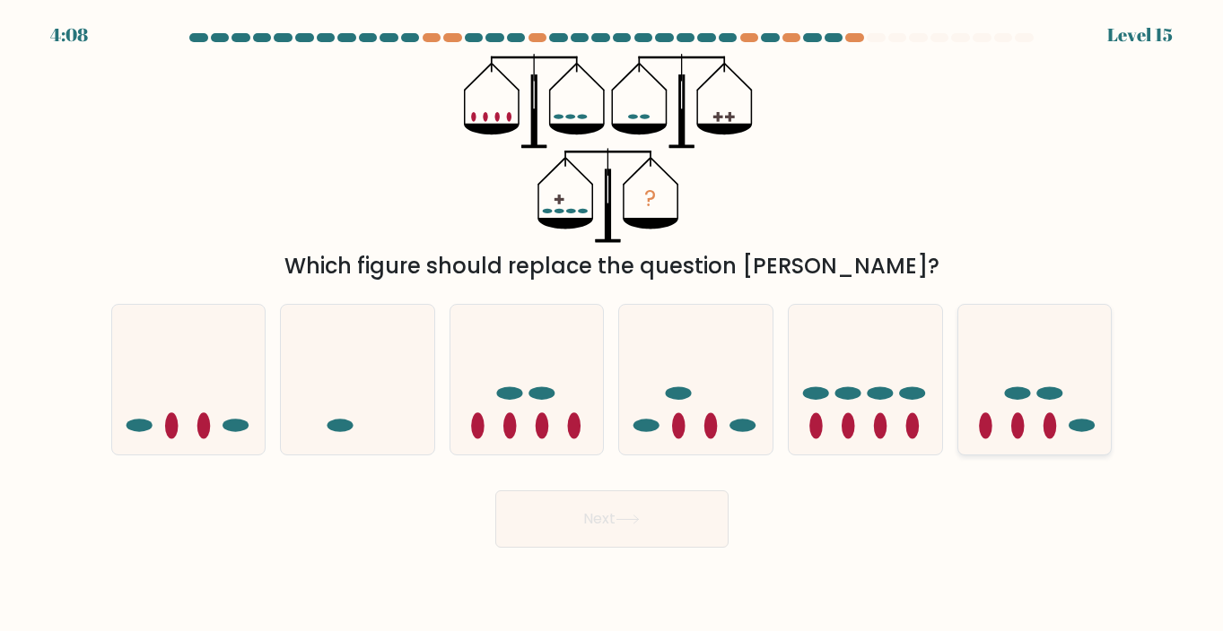
click at [1052, 370] on icon at bounding box center [1034, 380] width 153 height 126
click at [613, 325] on input "f." at bounding box center [612, 320] width 1 height 9
radio input "true"
click at [682, 515] on button "Next" at bounding box center [611, 519] width 233 height 57
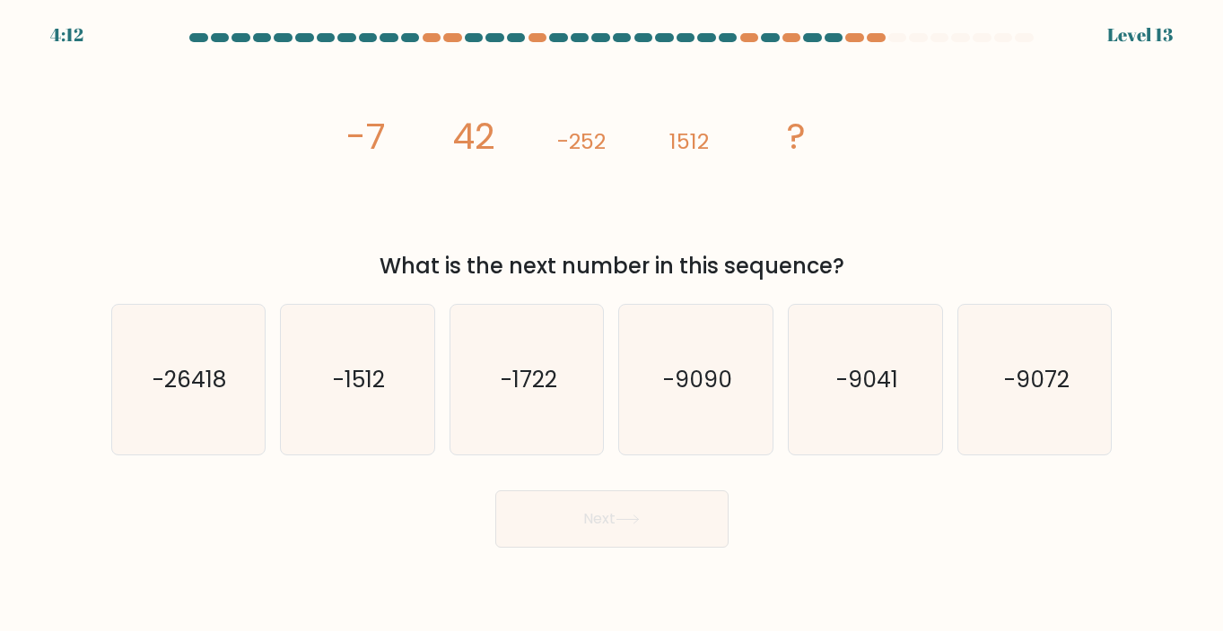
click at [1122, 382] on div "a. -26418 b. -1512 c." at bounding box center [611, 373] width 1023 height 166
click at [1084, 382] on icon "-9072" at bounding box center [1035, 380] width 150 height 150
click at [613, 325] on input "f. -9072" at bounding box center [612, 320] width 1 height 9
radio input "true"
click at [640, 510] on button "Next" at bounding box center [611, 519] width 233 height 57
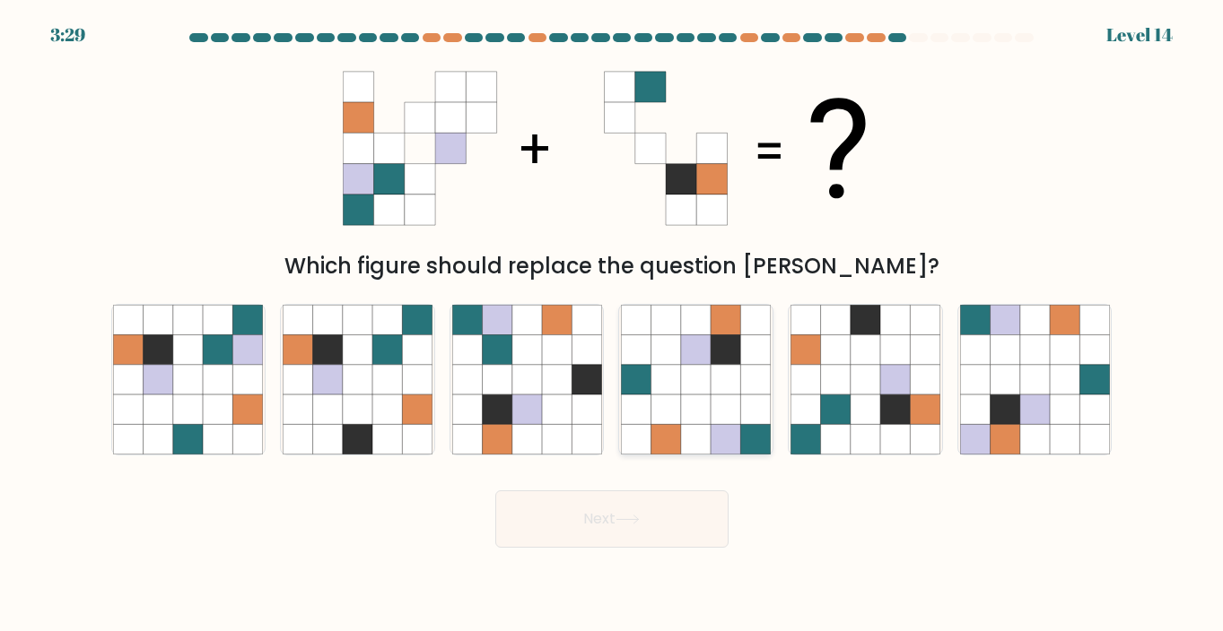
click at [699, 413] on icon at bounding box center [696, 410] width 30 height 30
click at [613, 325] on input "d." at bounding box center [612, 320] width 1 height 9
radio input "true"
click at [196, 429] on icon at bounding box center [188, 440] width 30 height 30
click at [612, 325] on input "a." at bounding box center [612, 320] width 1 height 9
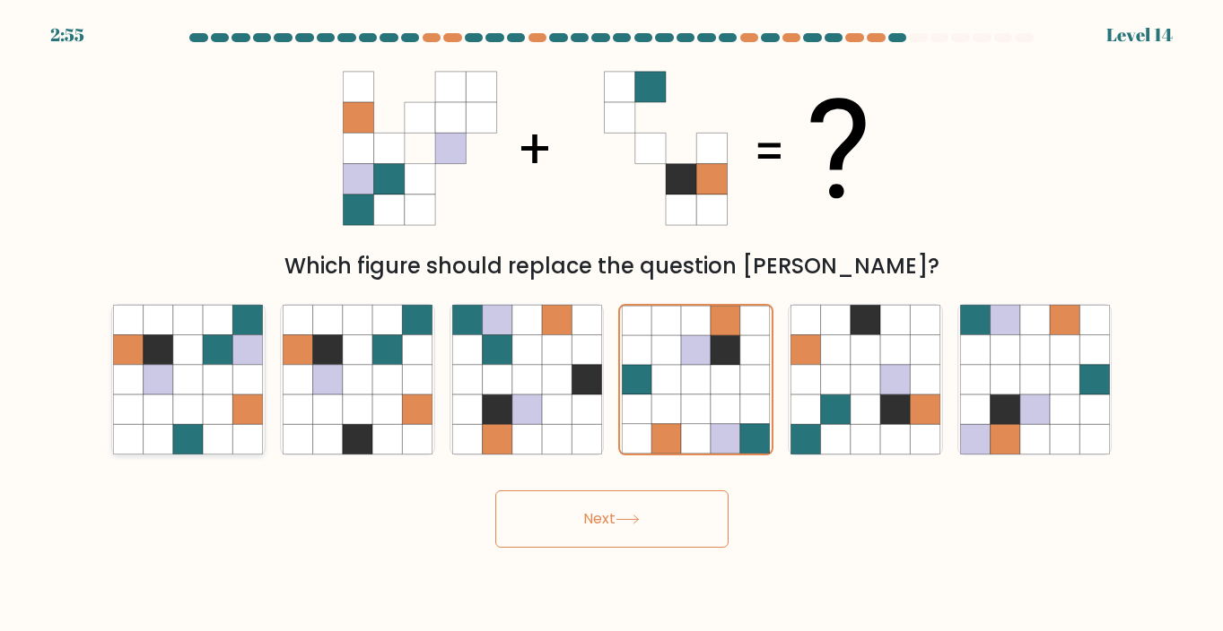
radio input "true"
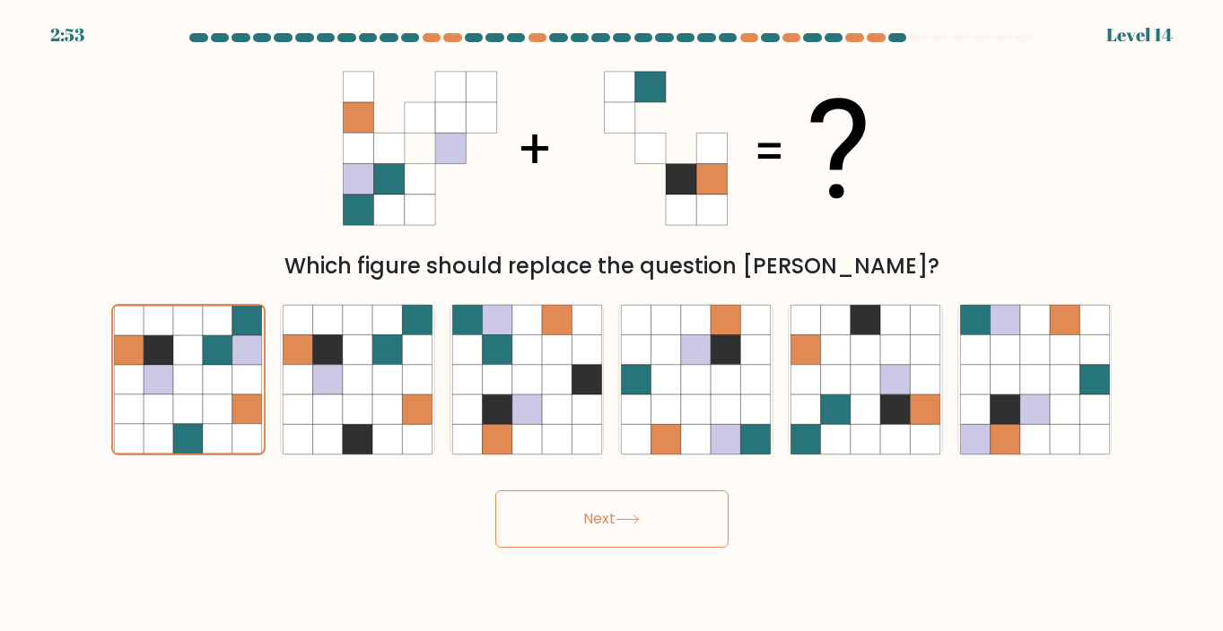
click at [555, 514] on button "Next" at bounding box center [611, 519] width 233 height 57
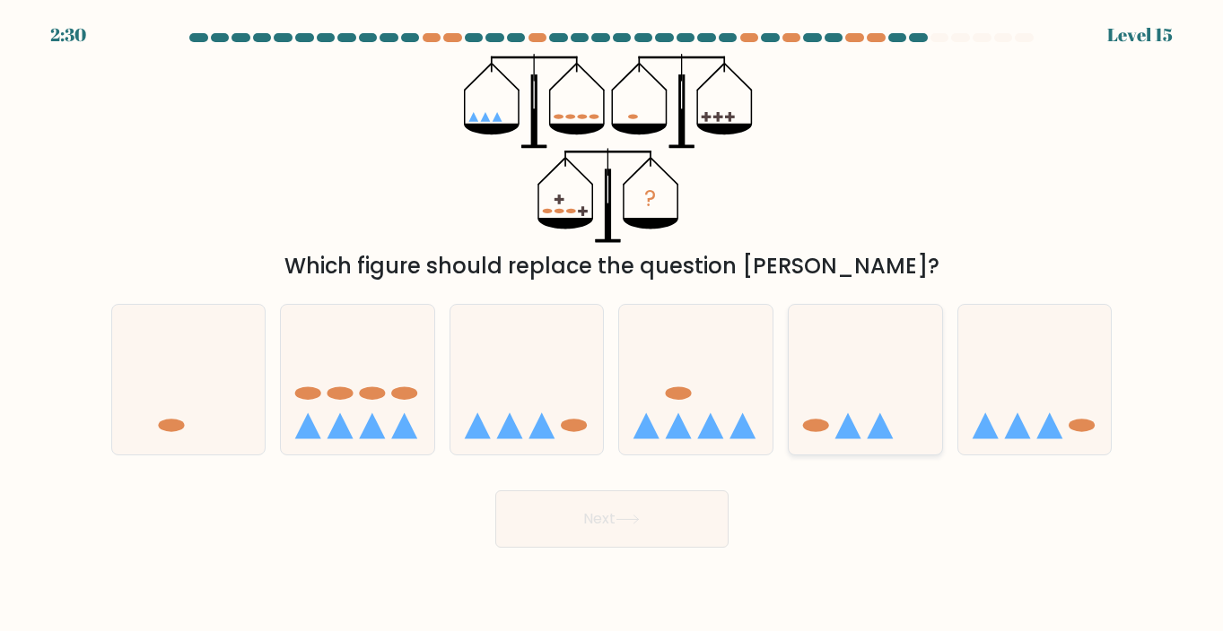
click at [867, 416] on icon at bounding box center [864, 380] width 153 height 126
click at [613, 325] on input "e." at bounding box center [612, 320] width 1 height 9
radio input "true"
click at [706, 523] on button "Next" at bounding box center [611, 519] width 233 height 57
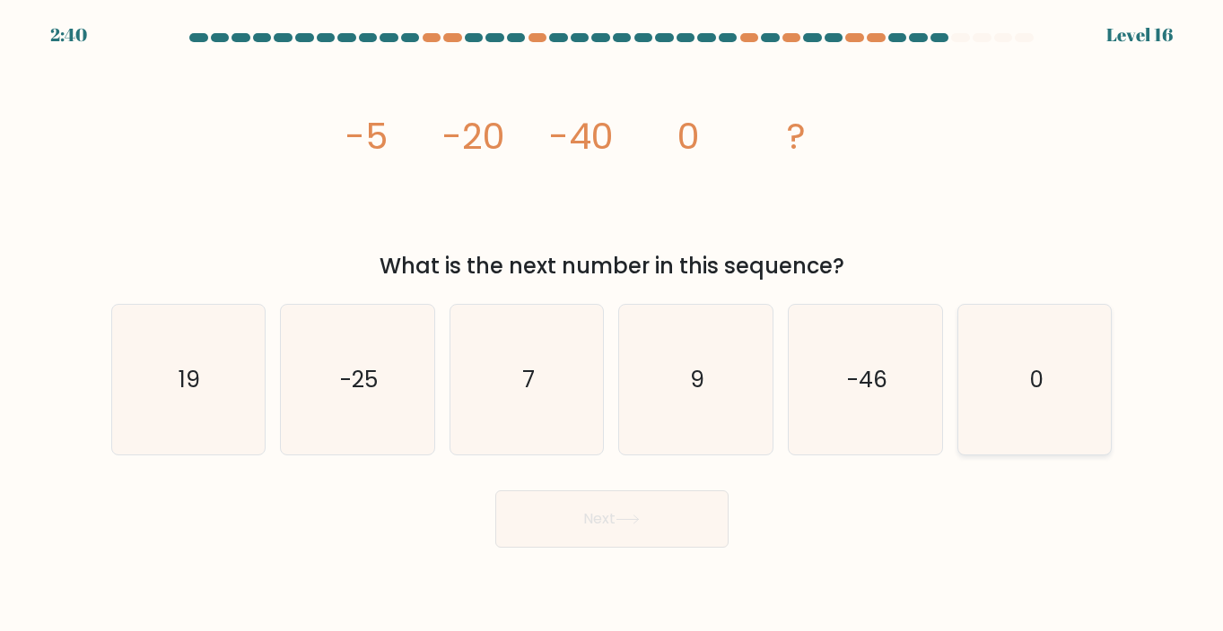
click at [1078, 436] on icon "0" at bounding box center [1035, 380] width 150 height 150
click at [613, 325] on input "f. 0" at bounding box center [612, 320] width 1 height 9
radio input "true"
click at [584, 528] on button "Next" at bounding box center [611, 519] width 233 height 57
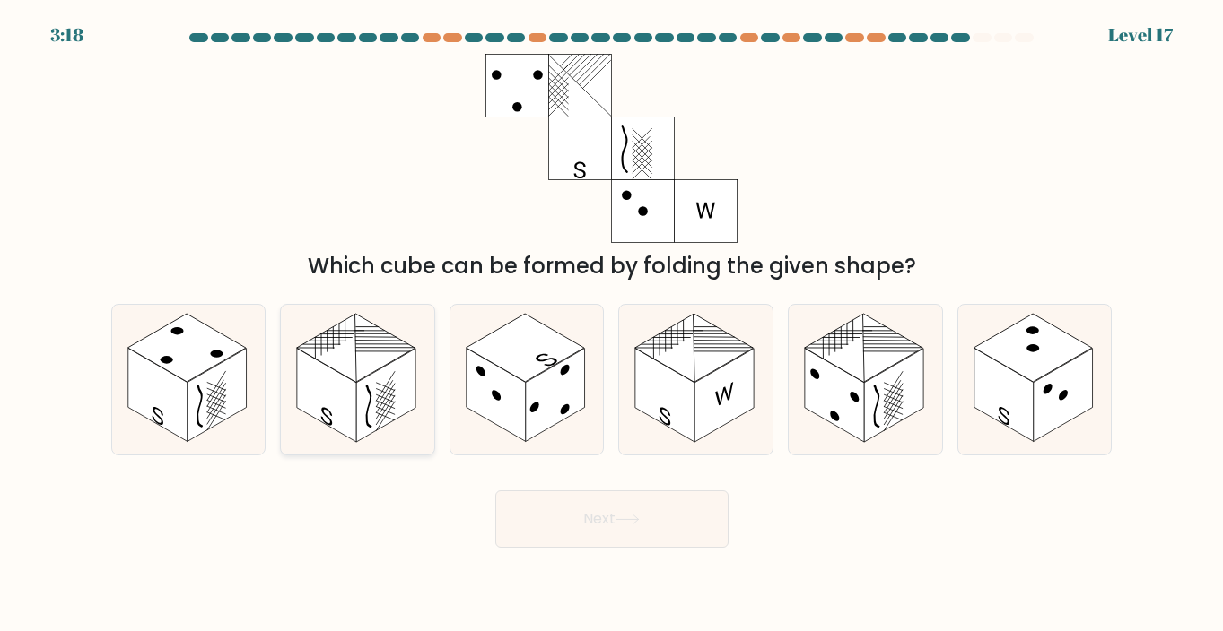
click at [340, 391] on rect at bounding box center [326, 395] width 59 height 93
click at [612, 325] on input "b." at bounding box center [612, 320] width 1 height 9
radio input "true"
click at [603, 535] on button "Next" at bounding box center [611, 519] width 233 height 57
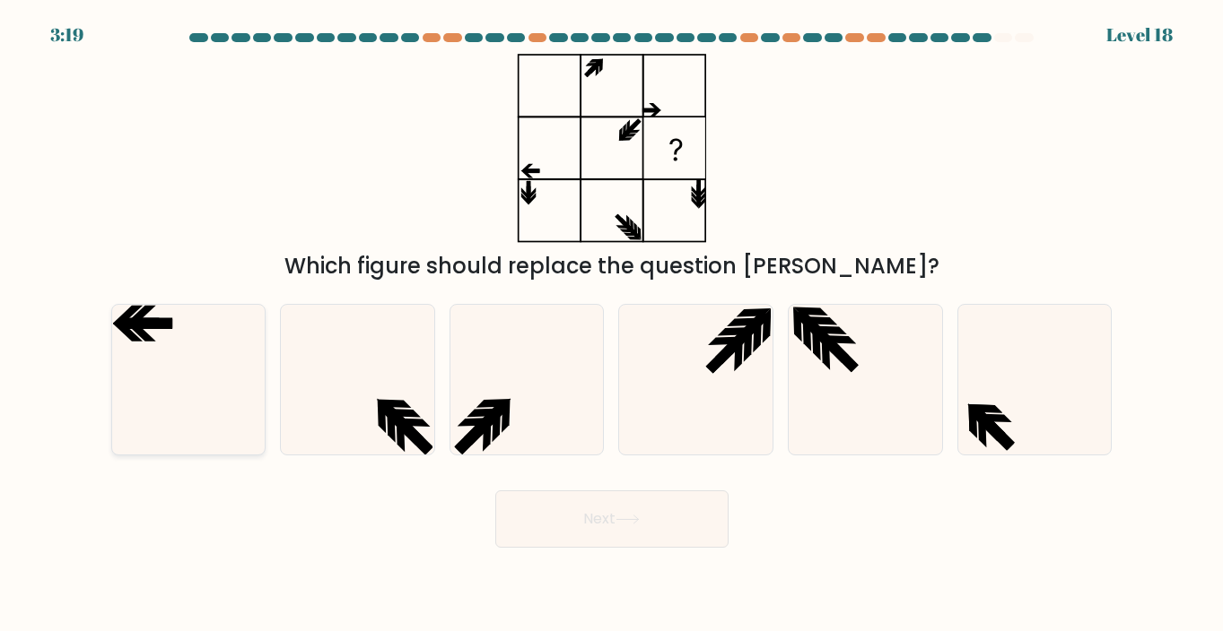
click at [139, 361] on icon at bounding box center [188, 380] width 150 height 150
click at [612, 325] on input "a." at bounding box center [612, 320] width 1 height 9
radio input "true"
click at [562, 536] on button "Next" at bounding box center [611, 519] width 233 height 57
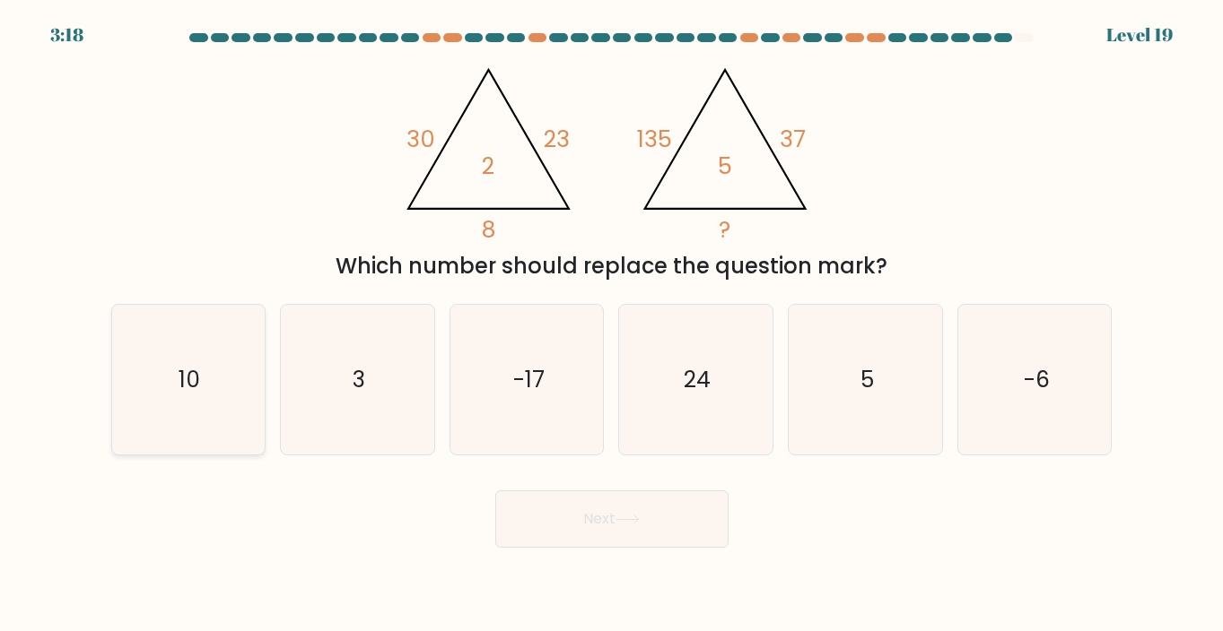
click at [195, 406] on icon "10" at bounding box center [188, 380] width 150 height 150
click at [612, 325] on input "a. 10" at bounding box center [612, 320] width 1 height 9
radio input "true"
click at [522, 514] on button "Next" at bounding box center [611, 519] width 233 height 57
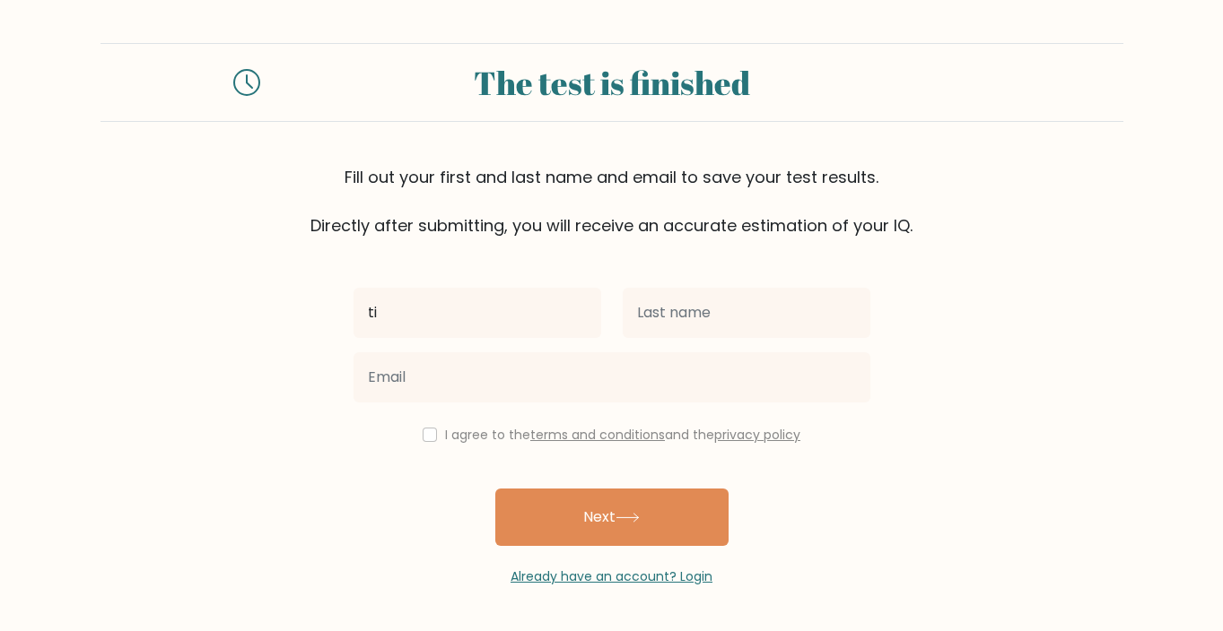
type input "t"
type input "Tijn"
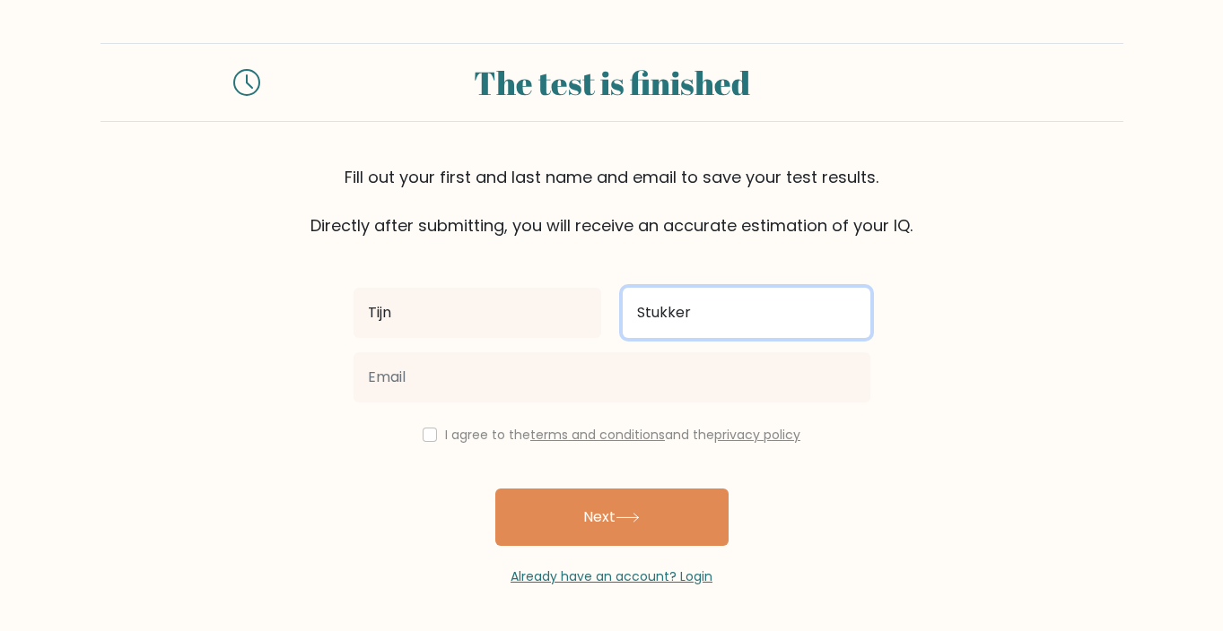
type input "Stukker"
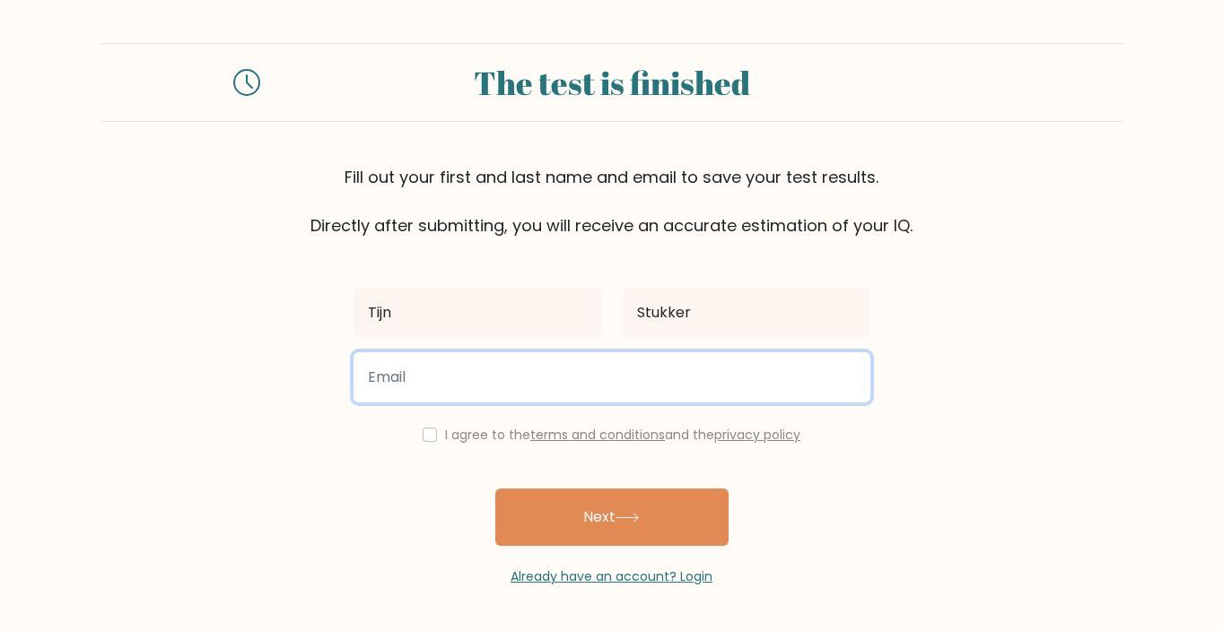
click at [419, 372] on input "email" at bounding box center [611, 378] width 517 height 50
type input "tijnstukker@live.nl"
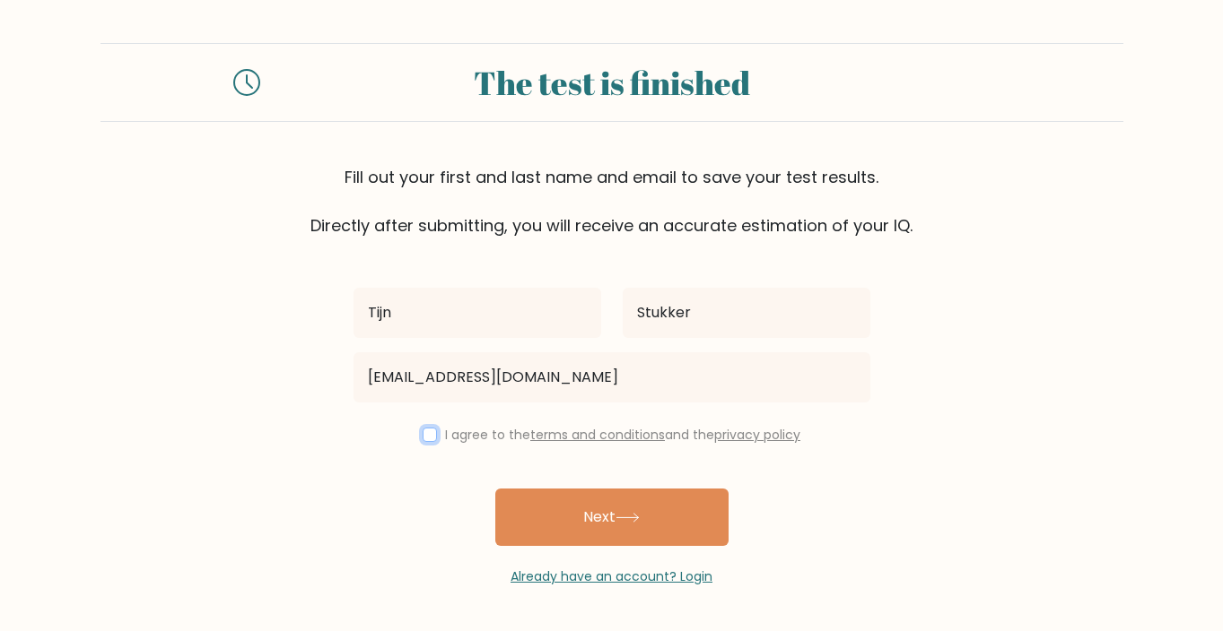
click at [426, 431] on input "checkbox" at bounding box center [429, 435] width 14 height 14
checkbox input "true"
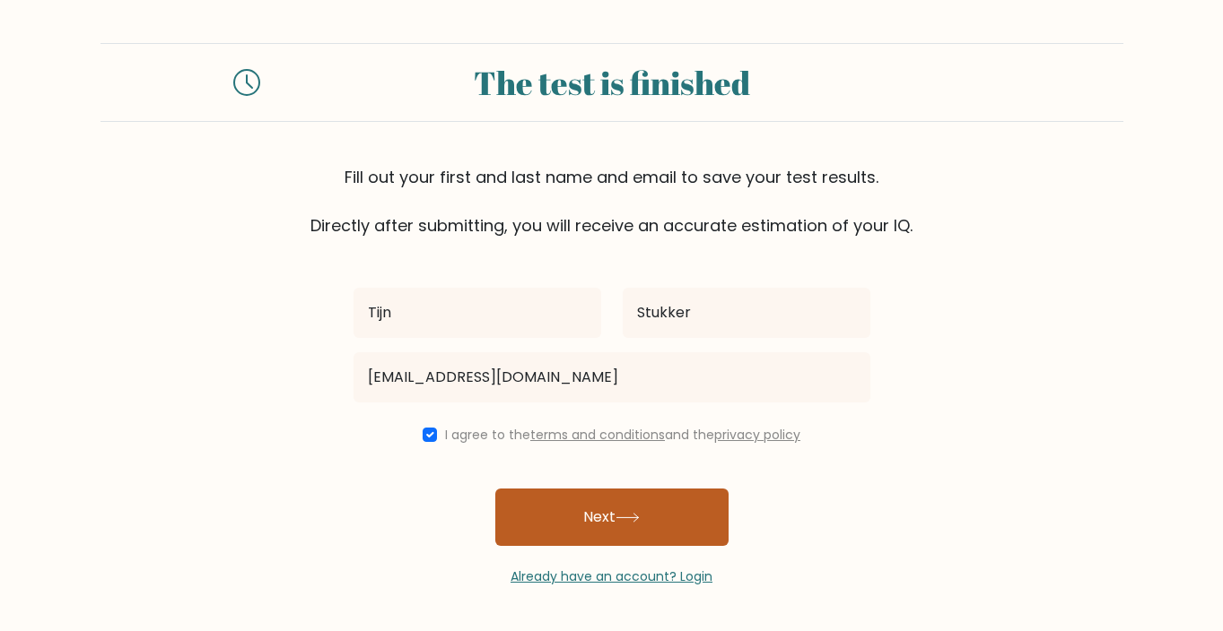
click at [619, 516] on button "Next" at bounding box center [611, 517] width 233 height 57
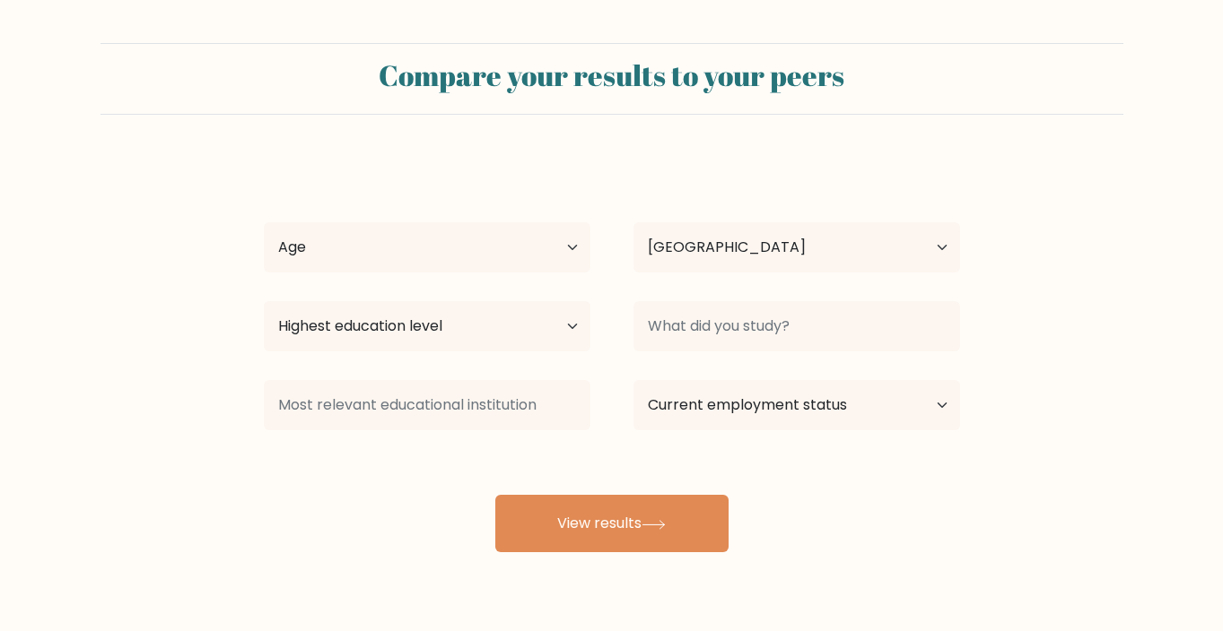
select select "NL"
click at [524, 323] on select "Highest education level No schooling Primary Lower Secondary Upper Secondary Oc…" at bounding box center [427, 326] width 327 height 50
select select "masters_degree"
click at [264, 301] on select "Highest education level No schooling Primary Lower Secondary Upper Secondary Oc…" at bounding box center [427, 326] width 327 height 50
click at [491, 240] on select "Age Under 18 years old 18-24 years old 25-34 years old 35-44 years old 45-54 ye…" at bounding box center [427, 247] width 327 height 50
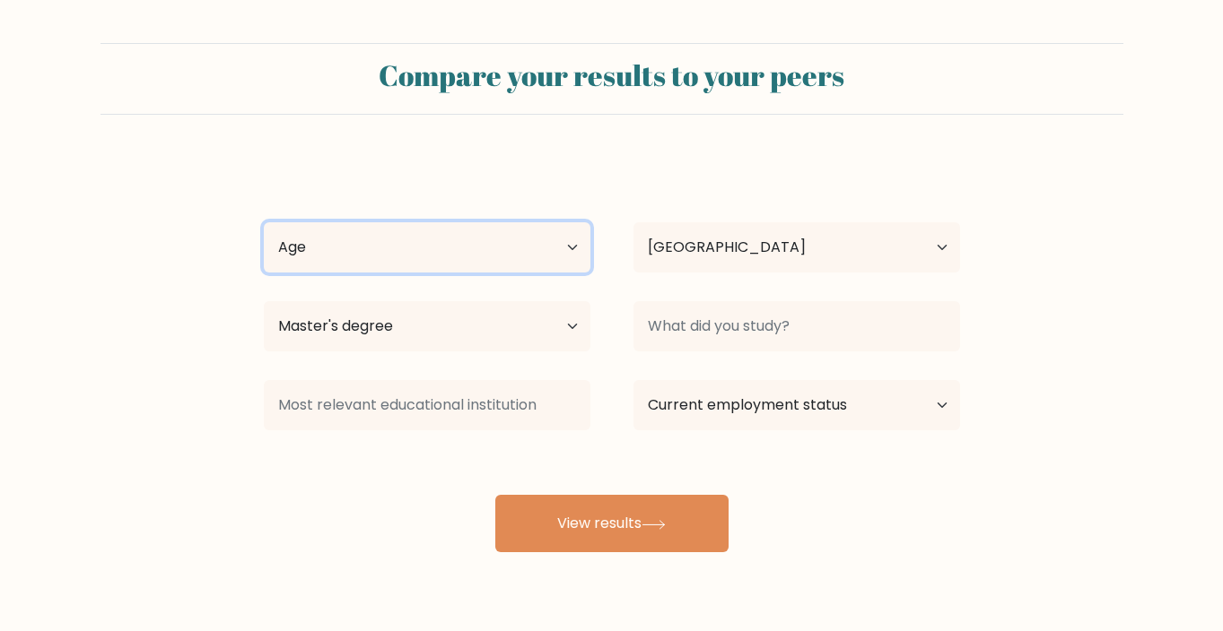
select select "18_24"
click at [264, 222] on select "Age Under 18 years old 18-24 years old 25-34 years old 35-44 years old 45-54 ye…" at bounding box center [427, 247] width 327 height 50
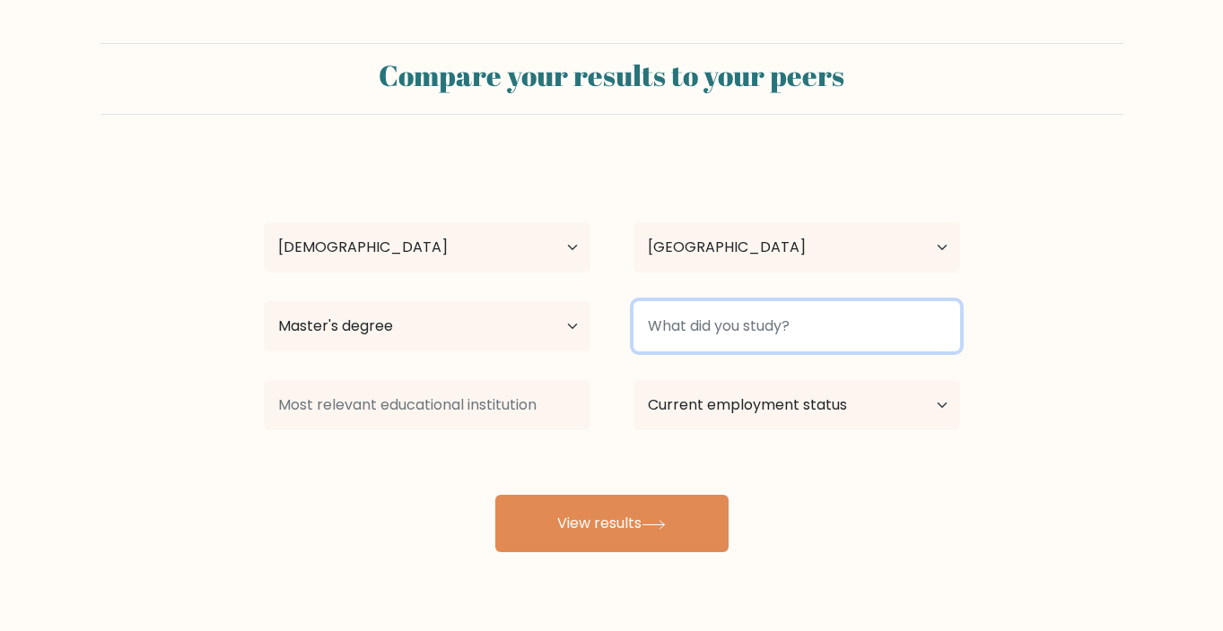
click at [805, 331] on input at bounding box center [796, 326] width 327 height 50
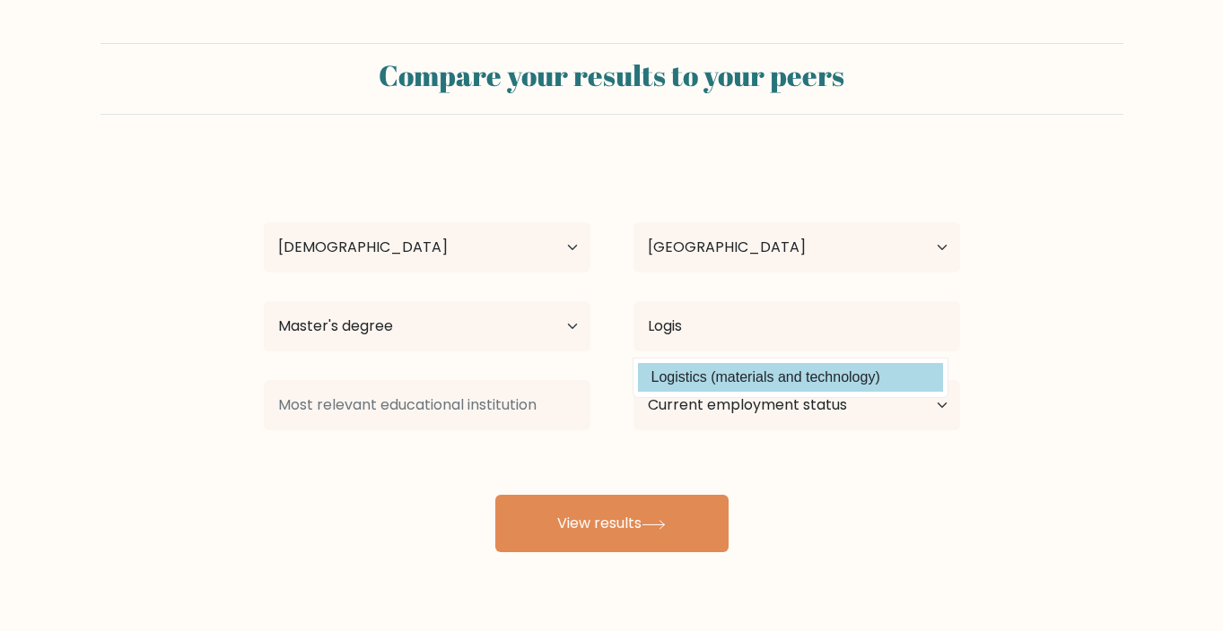
click at [806, 369] on div "Tijn Stukker Age Under 18 years old 18-24 years old 25-34 years old 35-44 years…" at bounding box center [612, 355] width 718 height 395
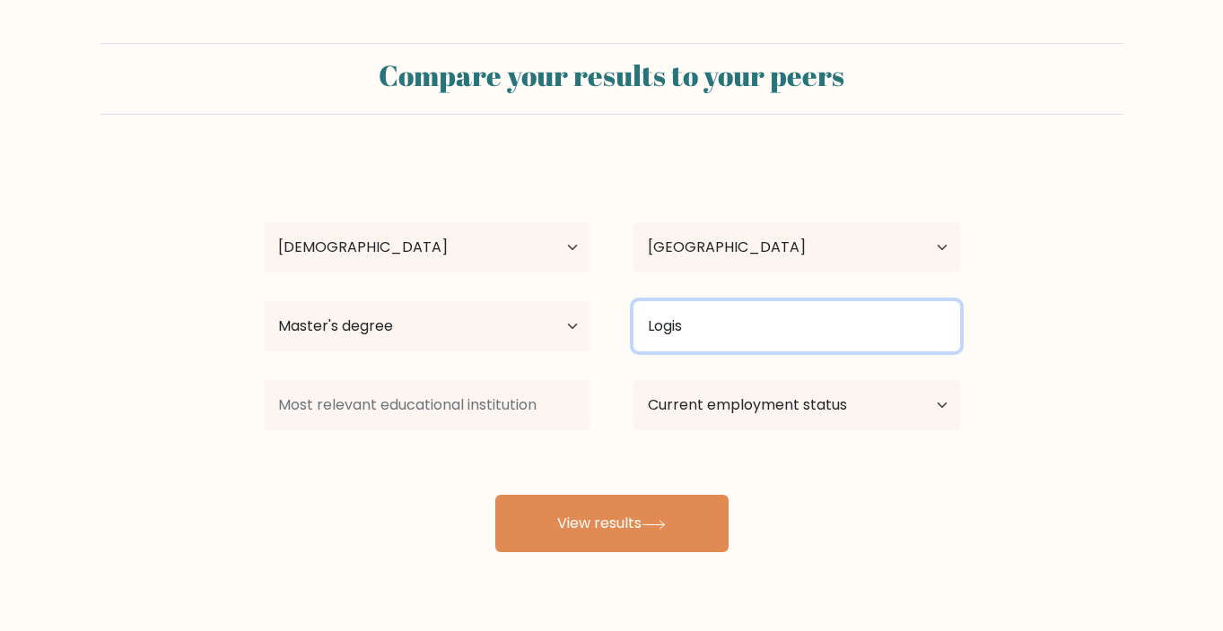
click at [693, 324] on input "Logis" at bounding box center [796, 326] width 327 height 50
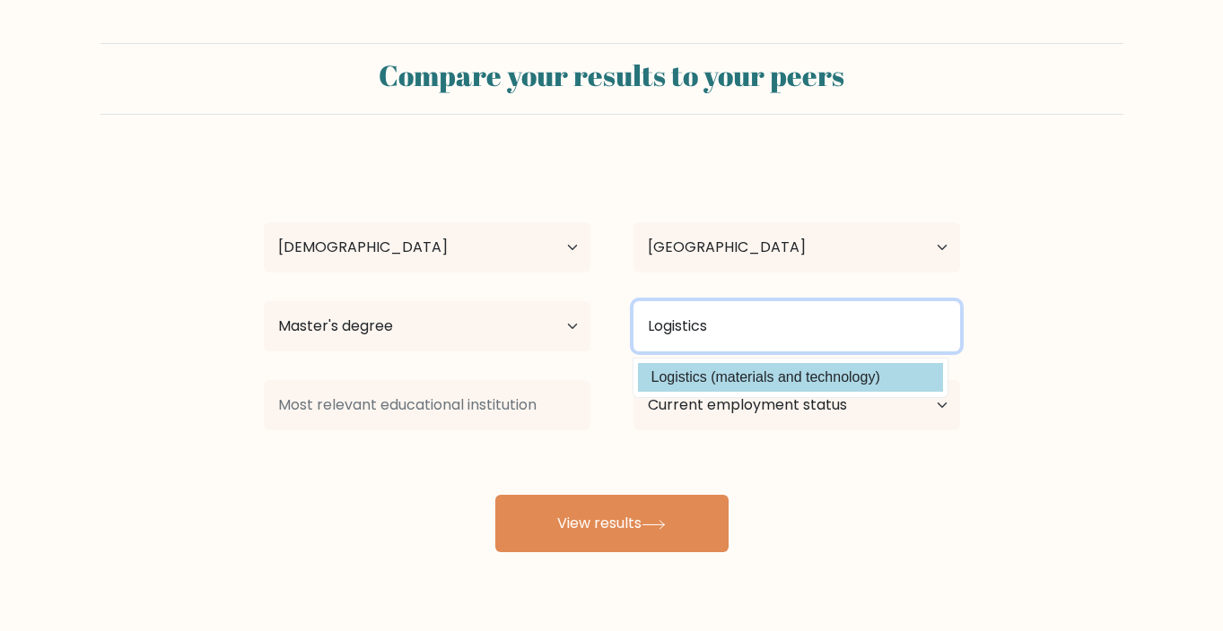
type input "Logistics"
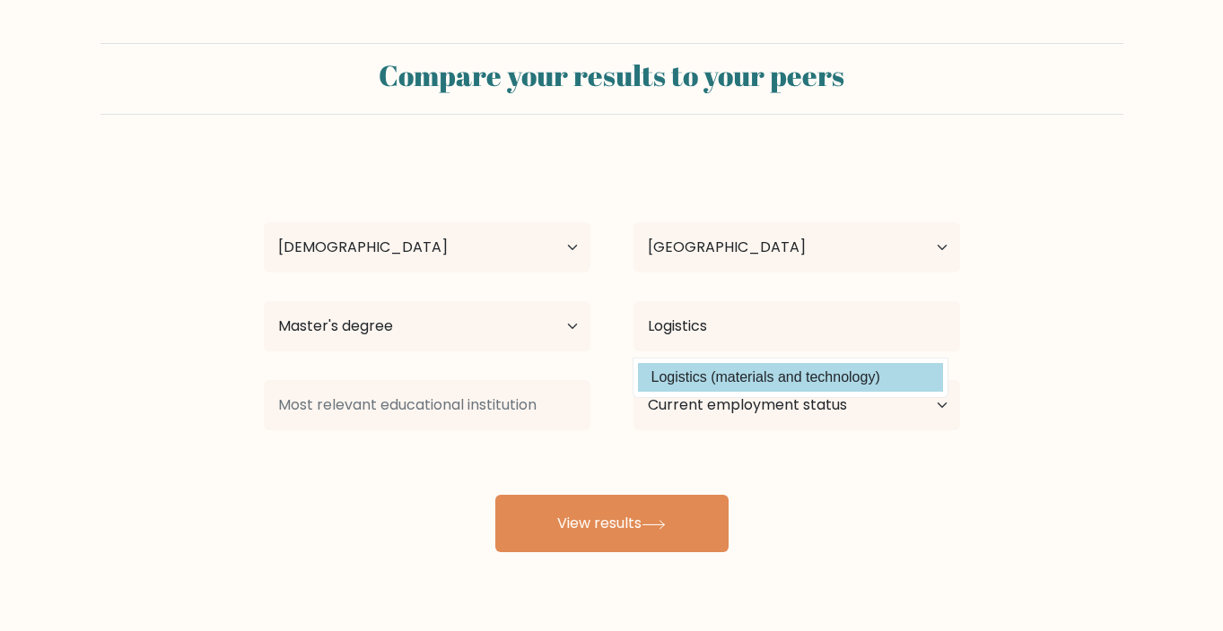
click at [807, 369] on div "Tijn Stukker Age Under 18 years old 18-24 years old 25-34 years old 35-44 years…" at bounding box center [612, 355] width 718 height 395
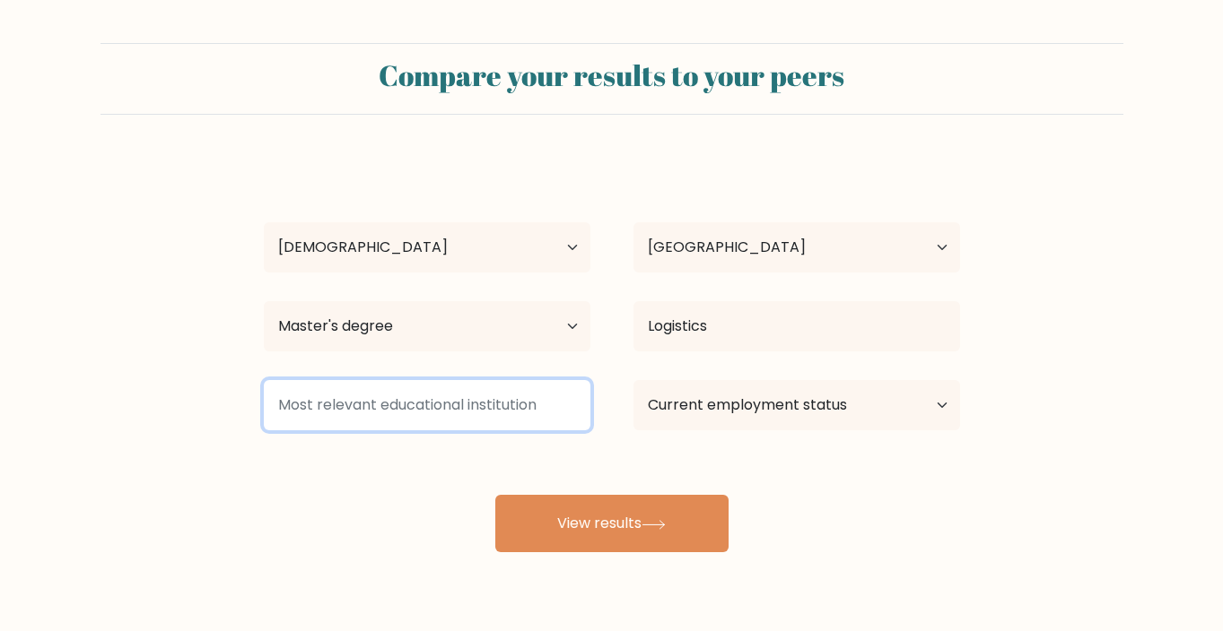
click at [436, 414] on input at bounding box center [427, 405] width 327 height 50
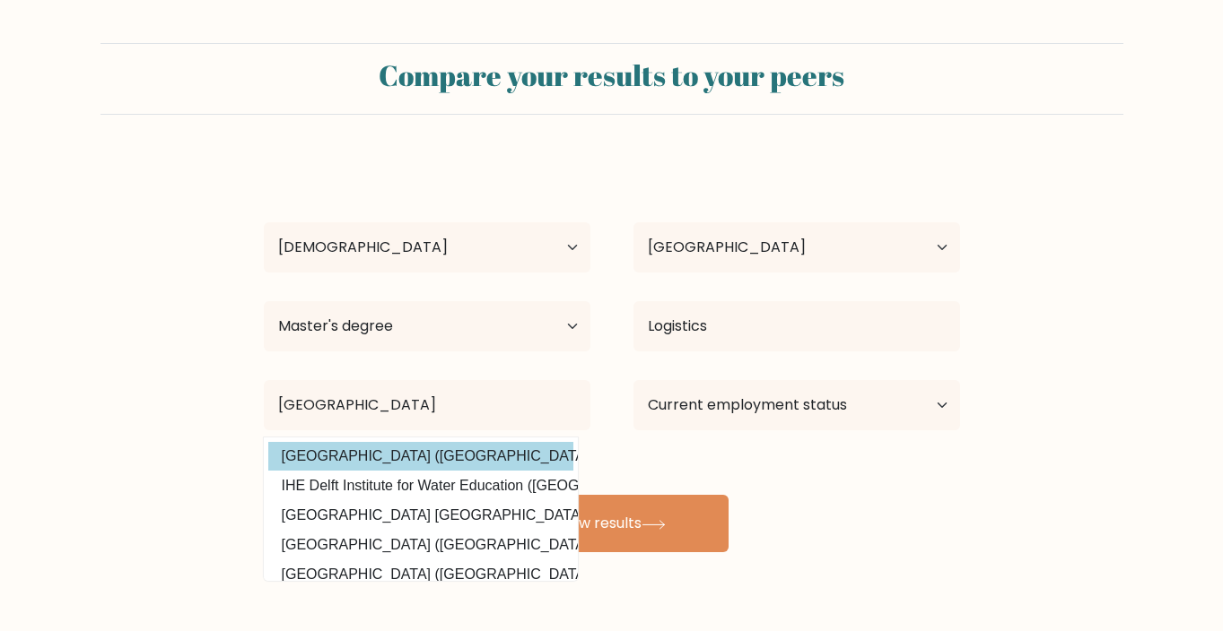
click at [399, 457] on option "Technische Universiteit Delft (Netherlands)" at bounding box center [420, 456] width 305 height 29
type input "Technische Universiteit Delft"
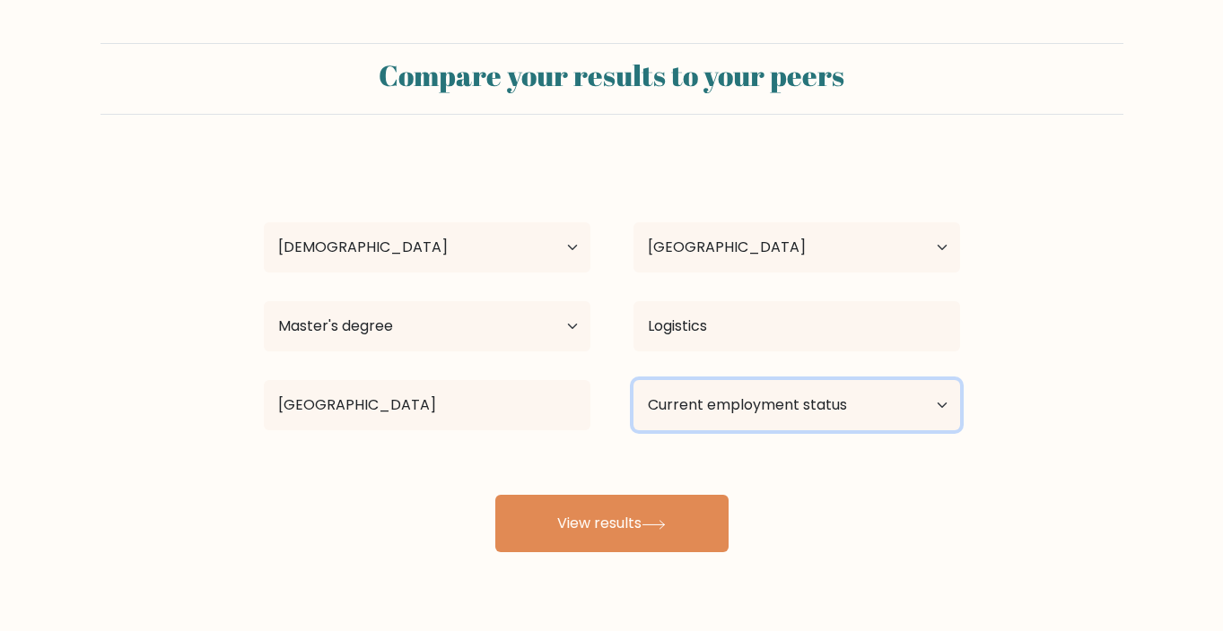
click at [814, 397] on select "Current employment status Employed Student Retired Other / prefer not to answer" at bounding box center [796, 405] width 327 height 50
select select "student"
click at [633, 380] on select "Current employment status Employed Student Retired Other / prefer not to answer" at bounding box center [796, 405] width 327 height 50
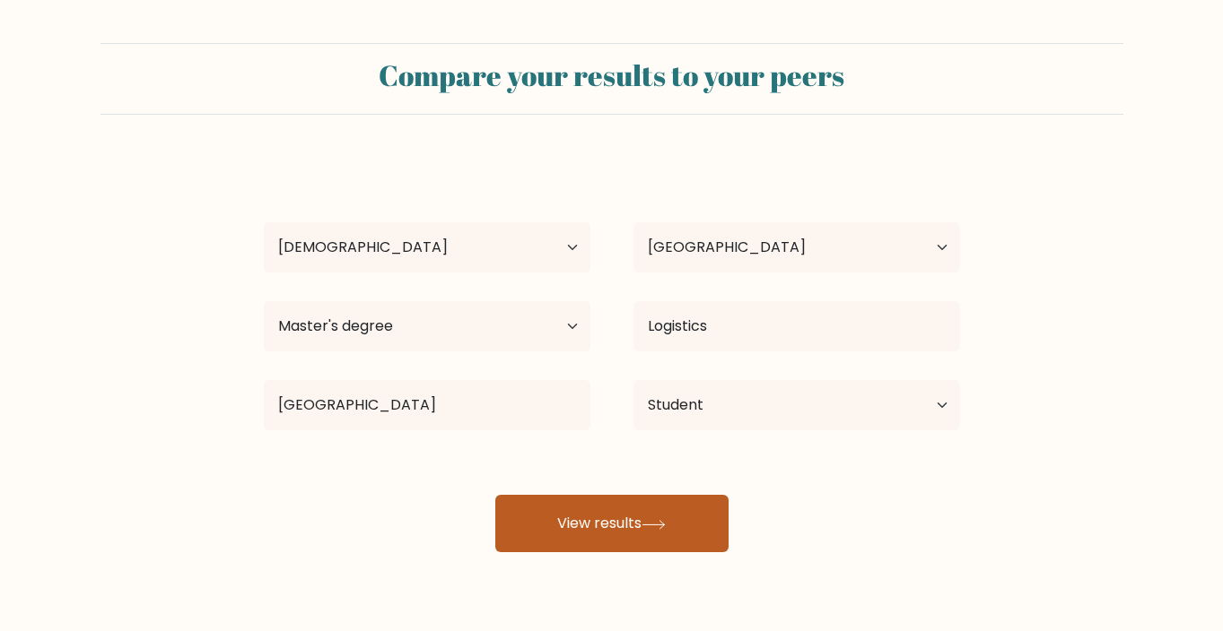
click at [657, 531] on button "View results" at bounding box center [611, 523] width 233 height 57
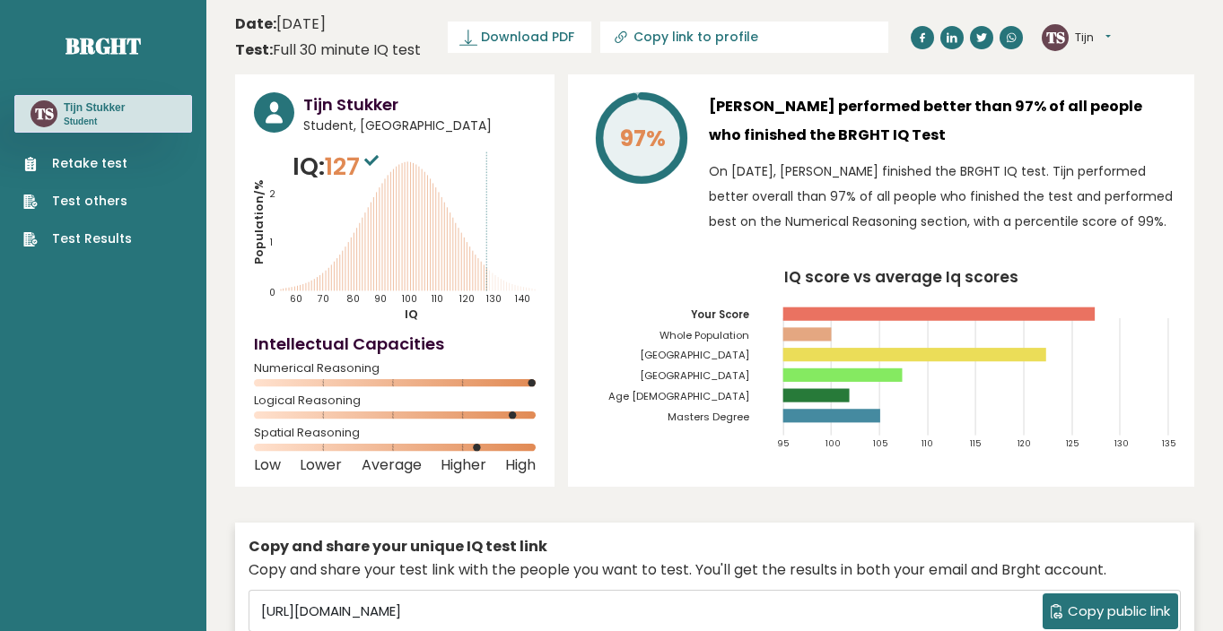
click at [90, 195] on link "Test others" at bounding box center [77, 201] width 109 height 19
